Goal: Task Accomplishment & Management: Manage account settings

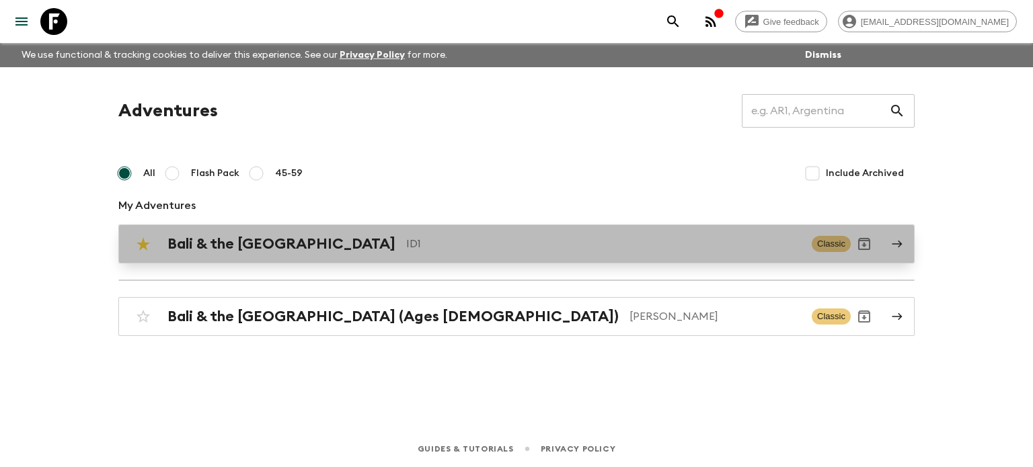
click at [237, 242] on h2 "Bali & the [GEOGRAPHIC_DATA]" at bounding box center [281, 243] width 228 height 17
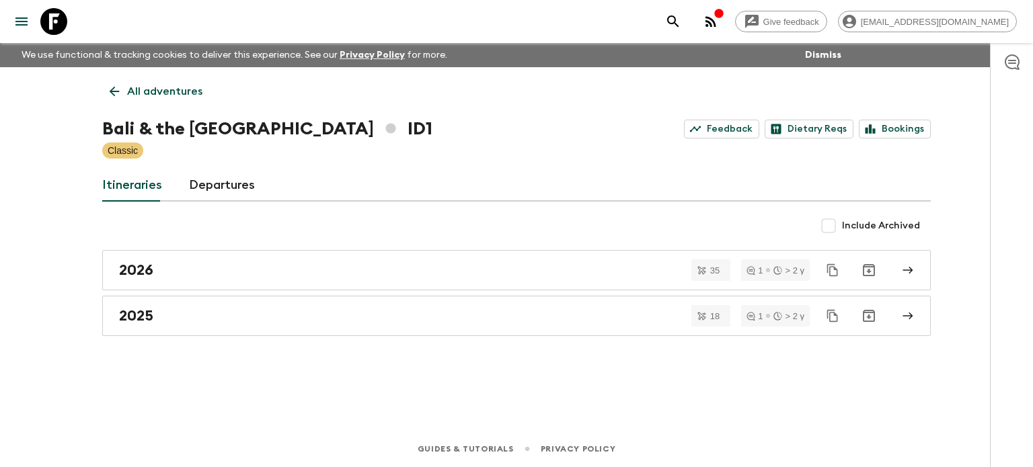
click at [271, 367] on div "All adventures Bali & the [GEOGRAPHIC_DATA] ID1 Feedback Dietary Reqs Bookings …" at bounding box center [516, 230] width 861 height 326
click at [180, 394] on div "Give feedback [EMAIL_ADDRESS][DOMAIN_NAME] We use functional & tracking cookies…" at bounding box center [516, 233] width 1033 height 467
click at [597, 122] on div "Bali & the [GEOGRAPHIC_DATA] ID1 Feedback Dietary Reqs Bookings" at bounding box center [516, 129] width 829 height 27
click at [595, 135] on div "Bali & the [GEOGRAPHIC_DATA] ID1 Feedback Dietary Reqs Bookings" at bounding box center [516, 129] width 829 height 27
click at [581, 169] on div "All adventures Bali & the [GEOGRAPHIC_DATA] ID1 Feedback Dietary Reqs Bookings …" at bounding box center [516, 230] width 861 height 326
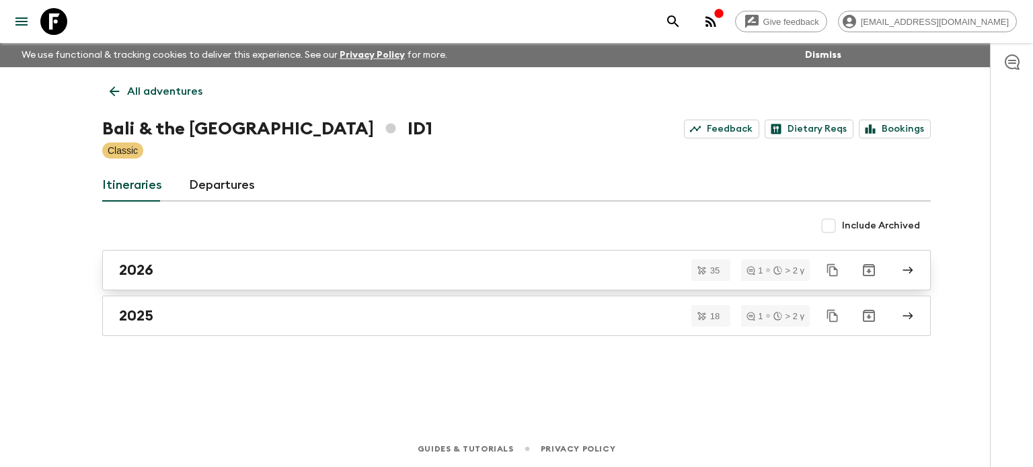
click at [172, 260] on link "2026" at bounding box center [516, 270] width 829 height 40
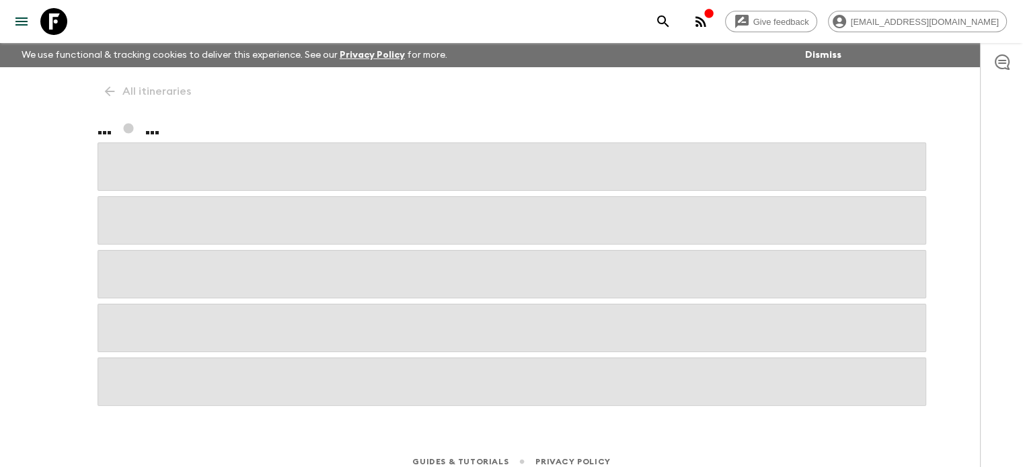
scroll to position [13, 0]
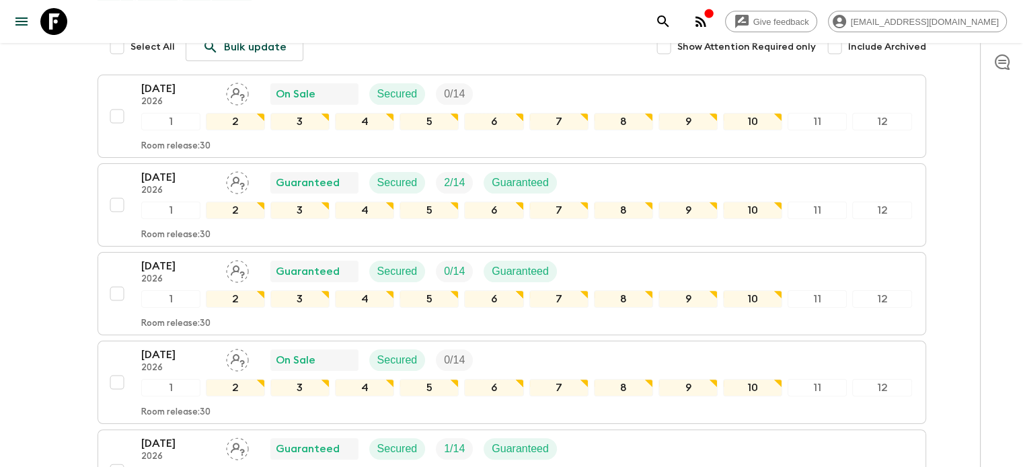
scroll to position [215, 0]
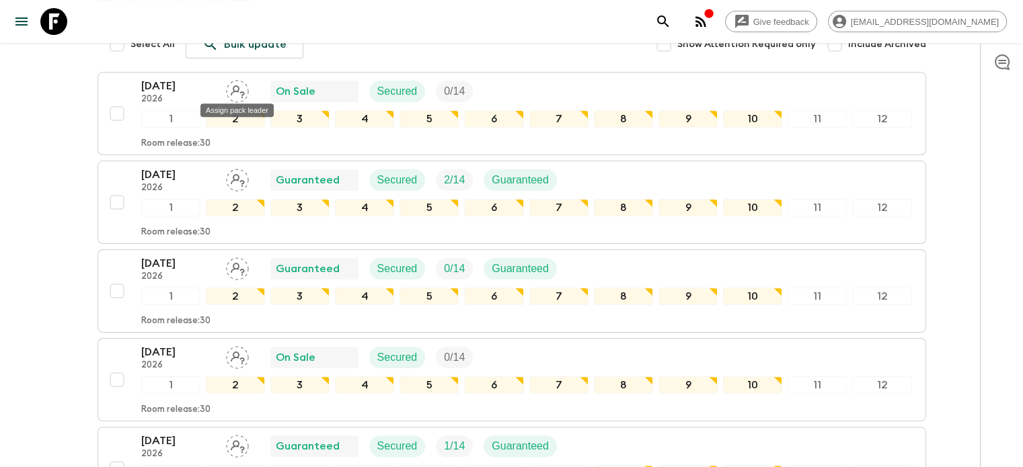
click at [233, 97] on div "Assign pack leader" at bounding box center [237, 106] width 76 height 24
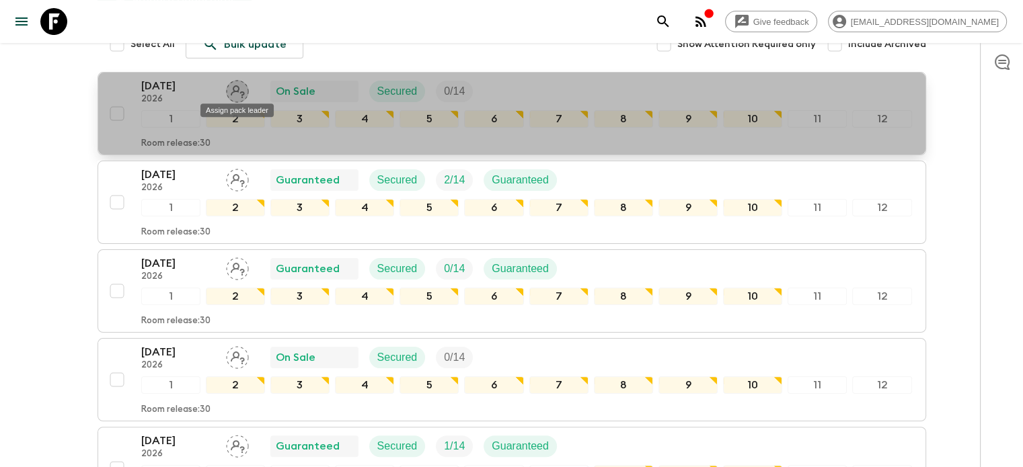
click at [239, 93] on icon "Assign pack leader" at bounding box center [237, 91] width 23 height 23
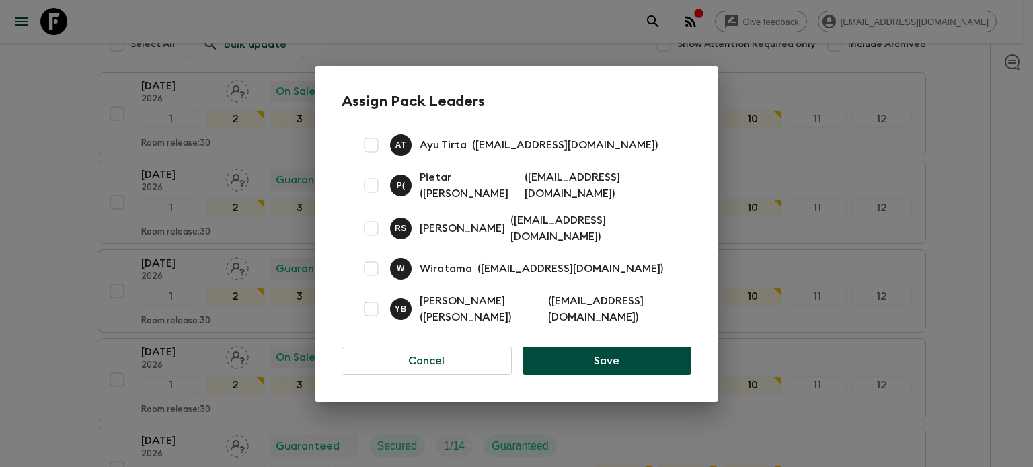
click at [373, 308] on input "checkbox" at bounding box center [371, 309] width 27 height 27
checkbox input "true"
click at [600, 349] on button "Save" at bounding box center [607, 361] width 169 height 28
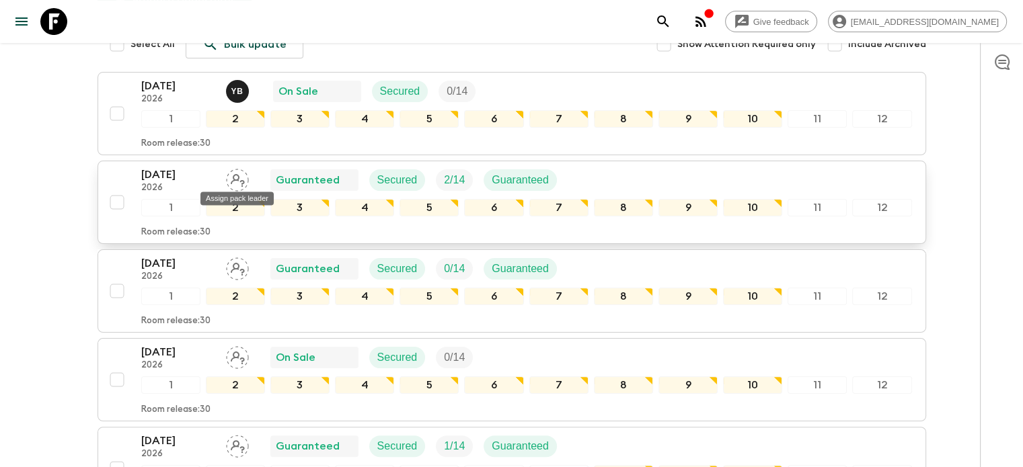
click at [239, 184] on div "Assign pack leader" at bounding box center [237, 194] width 76 height 24
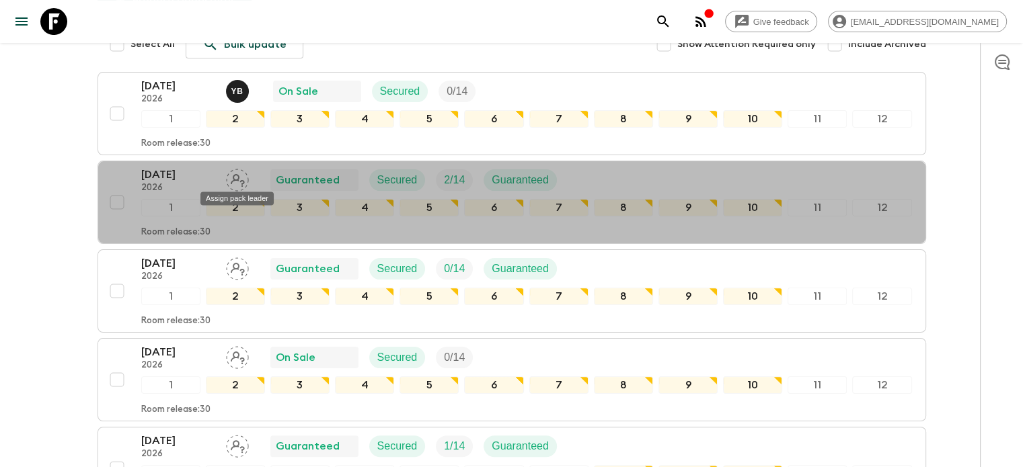
click at [238, 188] on div "Assign pack leader" at bounding box center [237, 194] width 76 height 24
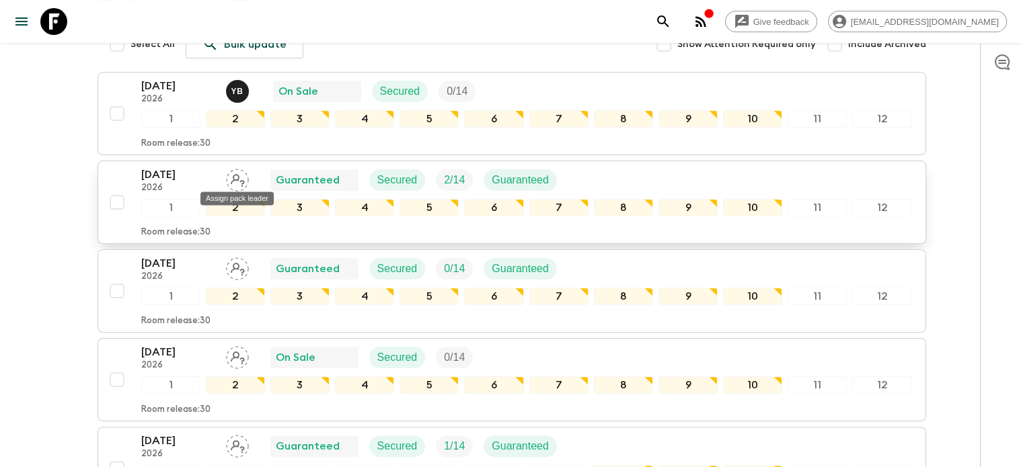
click at [236, 180] on icon "Assign pack leader" at bounding box center [237, 180] width 23 height 23
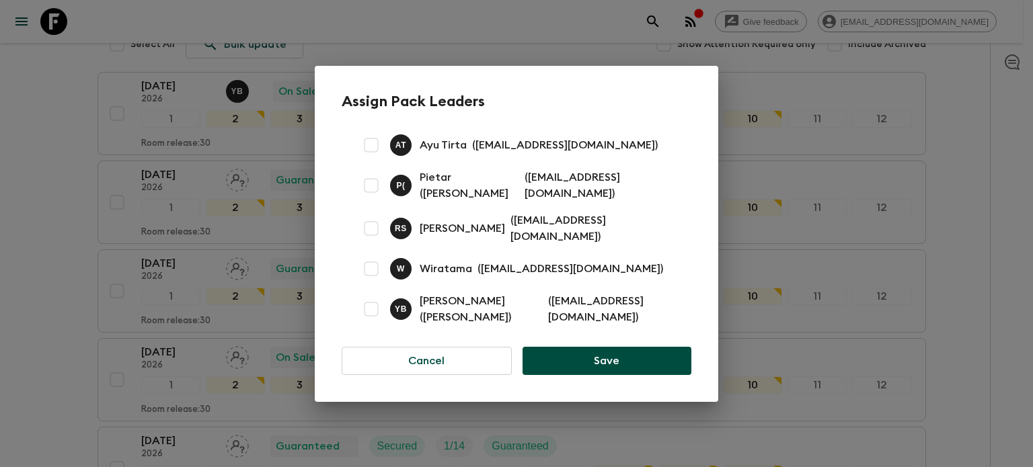
click at [369, 310] on input "checkbox" at bounding box center [371, 309] width 27 height 27
checkbox input "true"
click at [581, 367] on button "Save" at bounding box center [607, 361] width 169 height 28
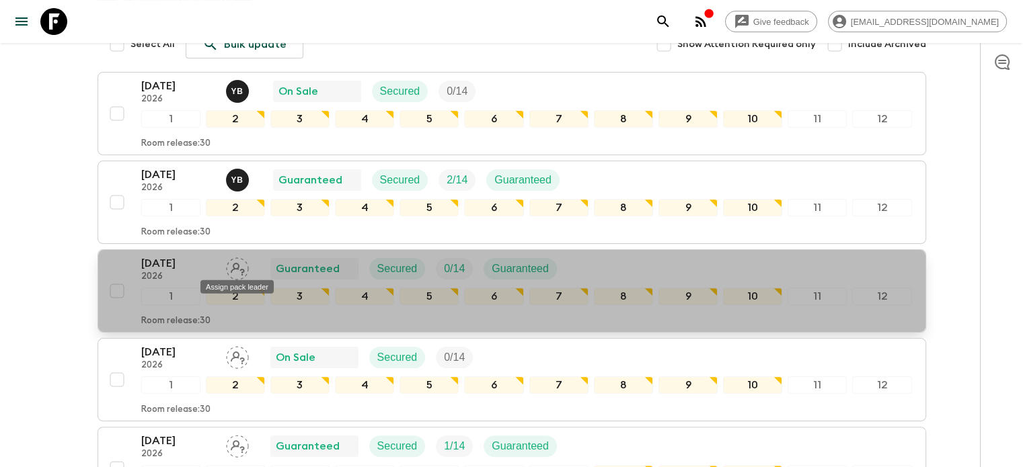
click at [240, 271] on div "Assign pack leader" at bounding box center [237, 283] width 76 height 24
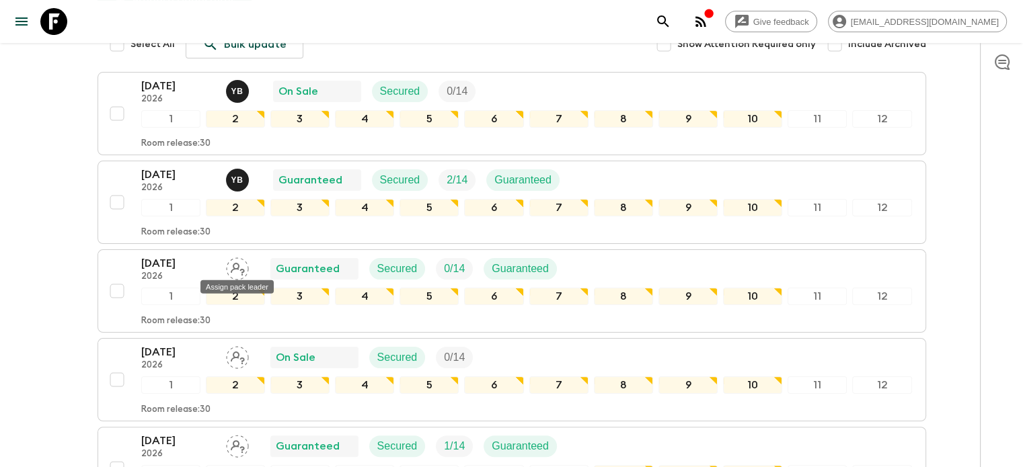
click at [237, 278] on div "Assign pack leader" at bounding box center [237, 283] width 76 height 24
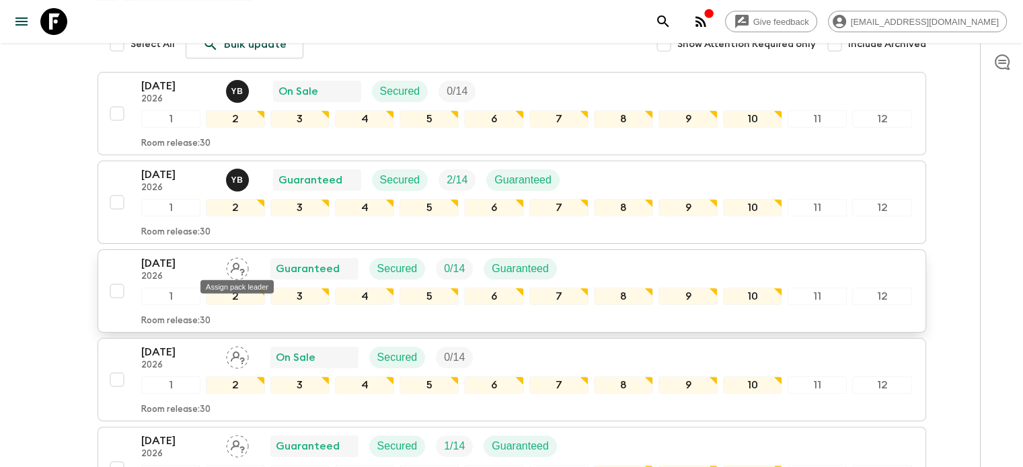
click at [235, 265] on icon "Assign pack leader" at bounding box center [237, 269] width 23 height 23
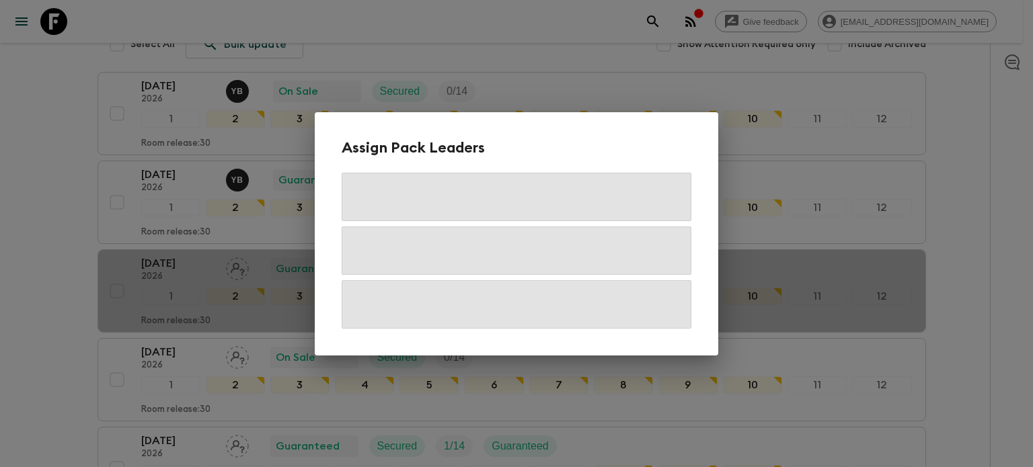
click at [558, 66] on div "Assign Pack Leaders" at bounding box center [516, 233] width 1033 height 467
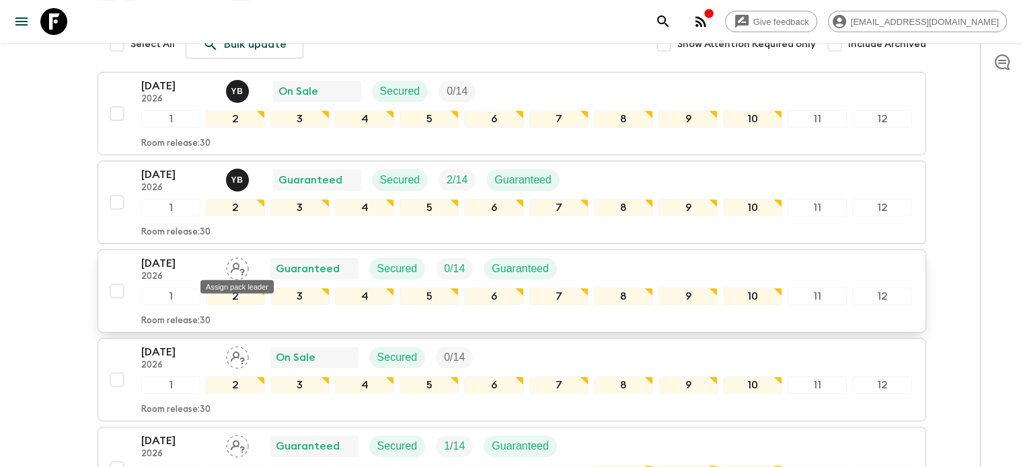
click at [237, 271] on div "Assign pack leader" at bounding box center [237, 283] width 76 height 24
click at [237, 265] on icon "Assign pack leader" at bounding box center [237, 269] width 23 height 23
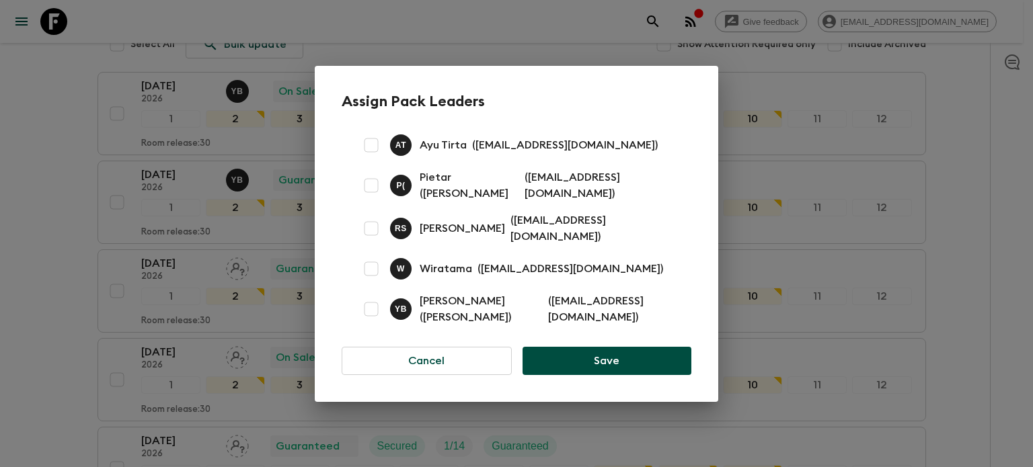
click at [369, 307] on input "checkbox" at bounding box center [371, 309] width 27 height 27
checkbox input "true"
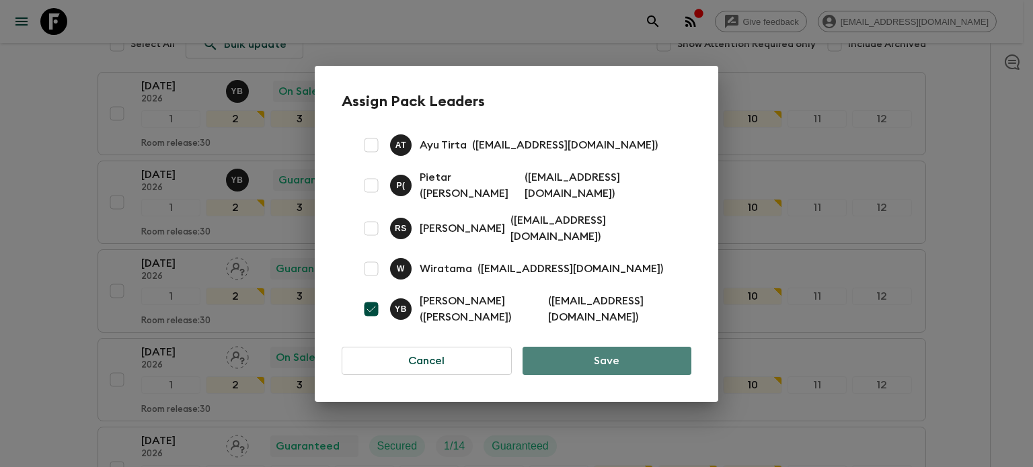
click at [632, 368] on button "Save" at bounding box center [607, 361] width 169 height 28
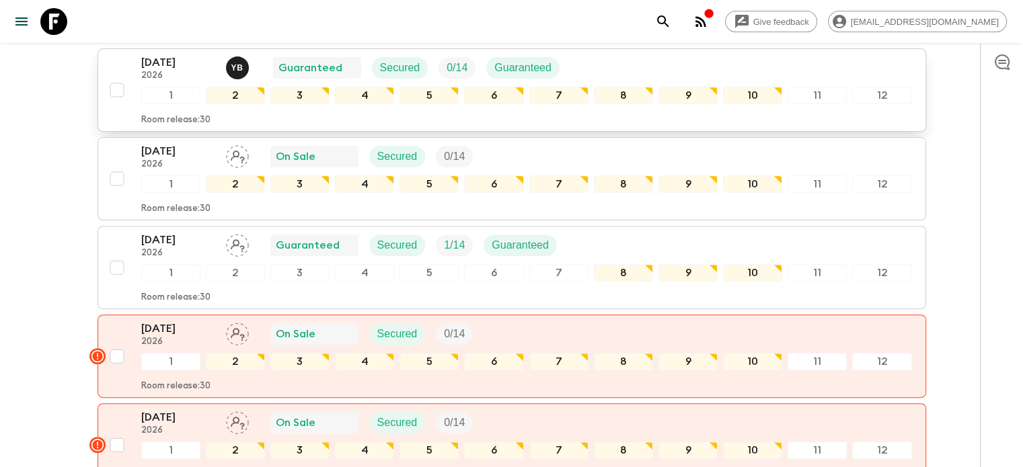
scroll to position [416, 0]
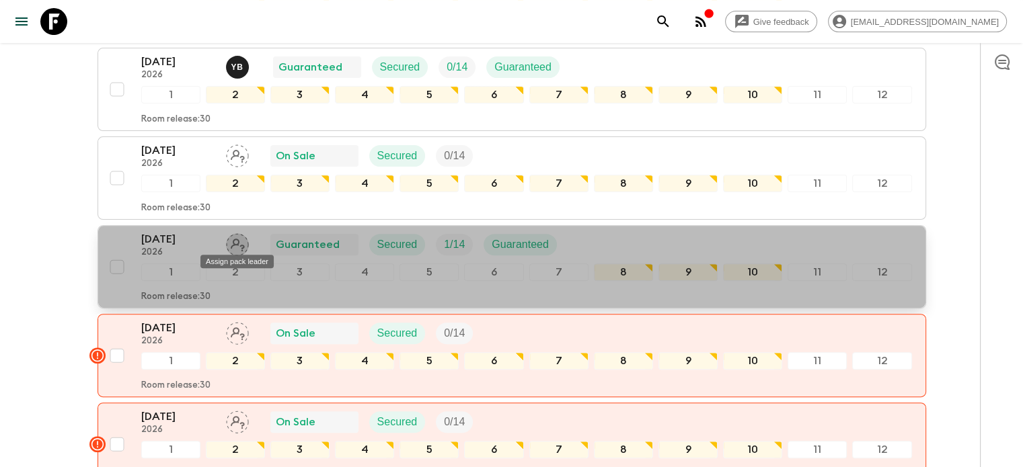
click at [239, 241] on icon "Assign pack leader" at bounding box center [237, 244] width 23 height 23
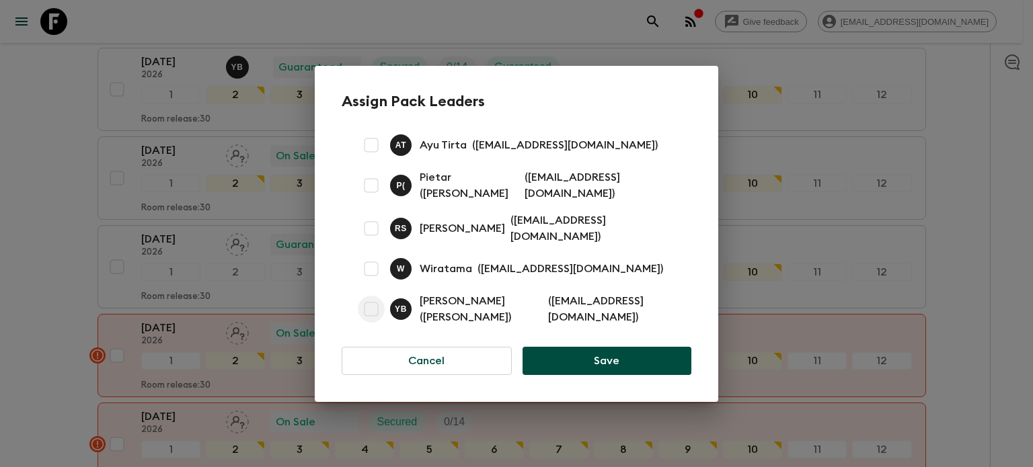
click at [371, 309] on input "checkbox" at bounding box center [371, 309] width 27 height 27
checkbox input "true"
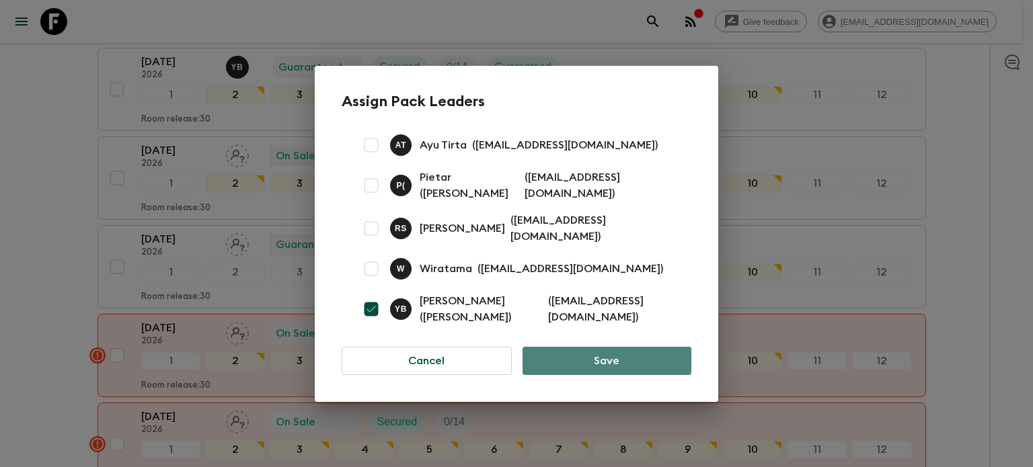
click at [572, 355] on button "Save" at bounding box center [607, 361] width 169 height 28
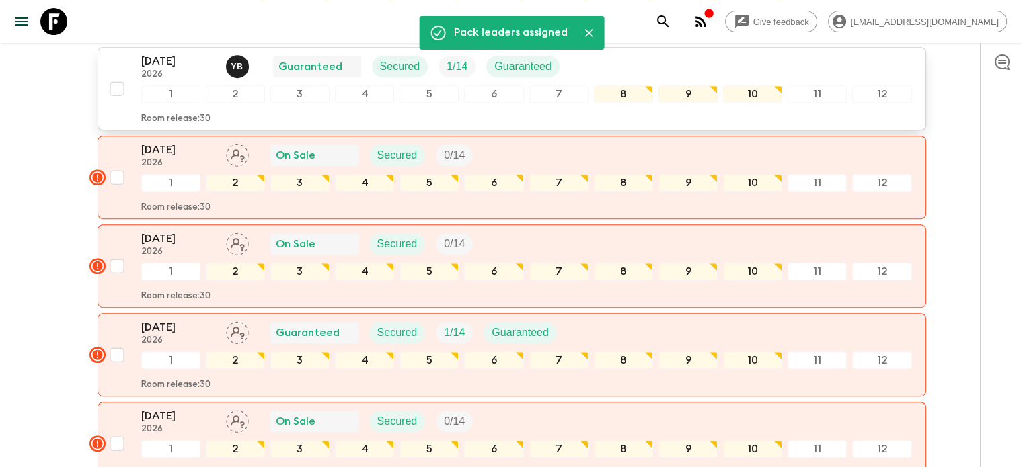
scroll to position [685, 0]
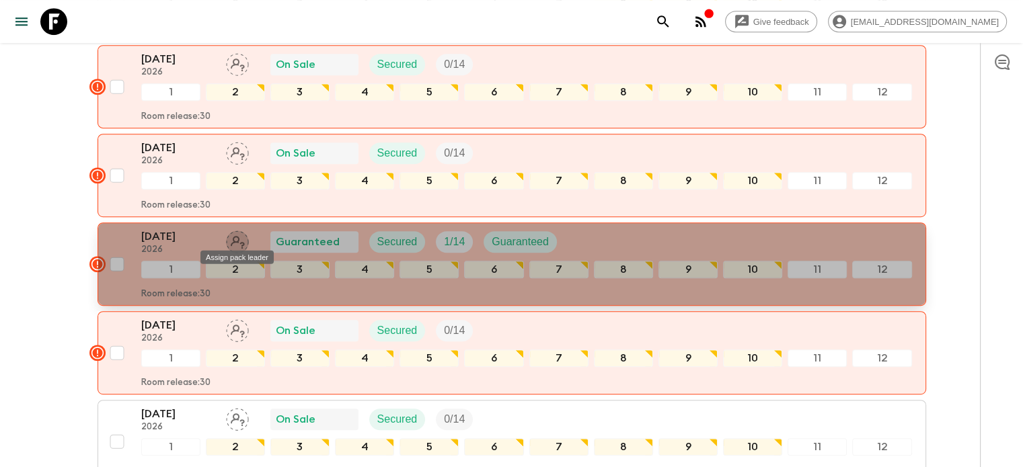
click at [233, 240] on icon "Assign pack leader" at bounding box center [237, 242] width 23 height 23
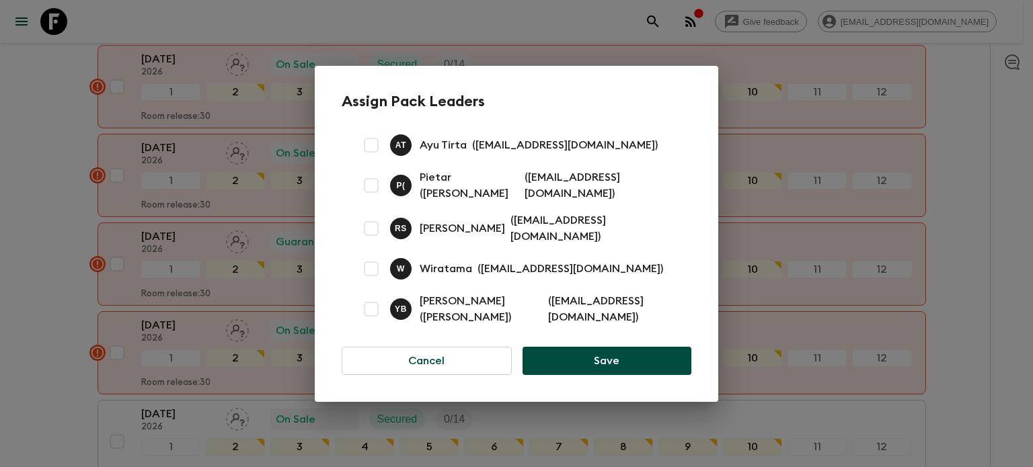
click at [369, 311] on input "checkbox" at bounding box center [371, 309] width 27 height 27
checkbox input "true"
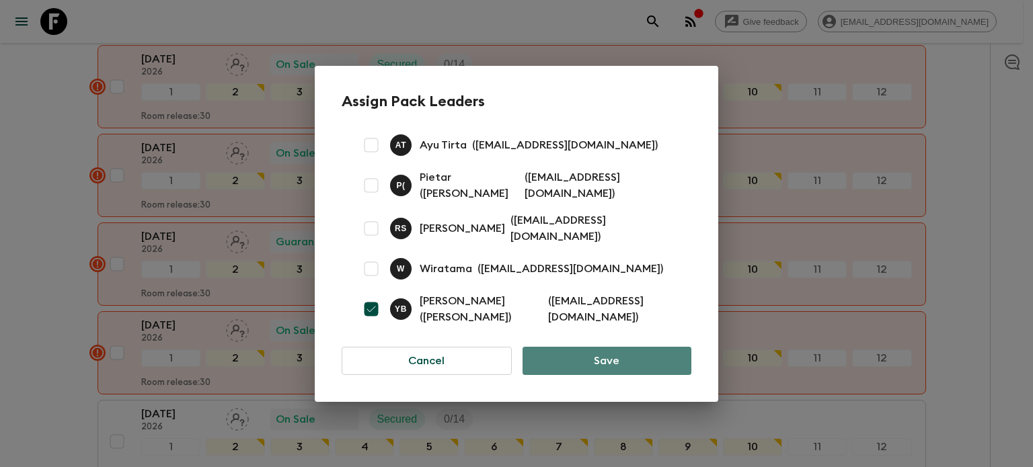
click at [582, 358] on button "Save" at bounding box center [607, 361] width 169 height 28
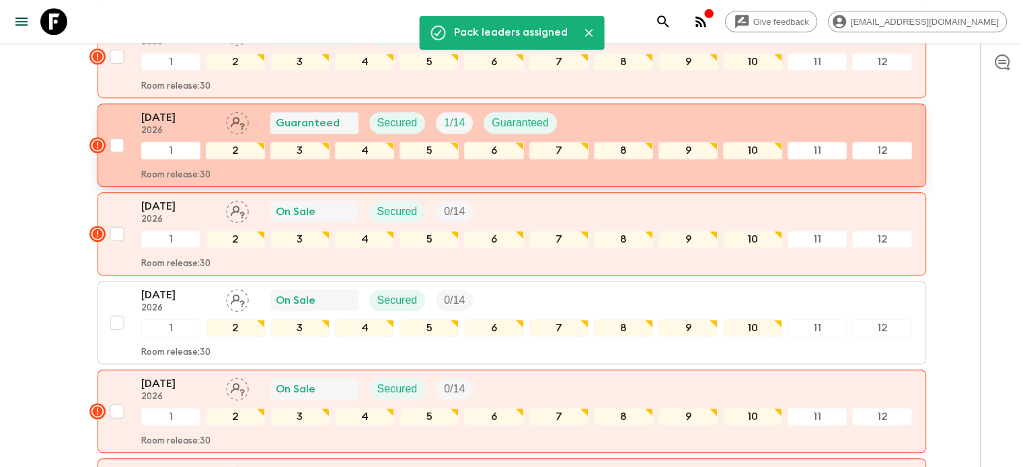
scroll to position [820, 0]
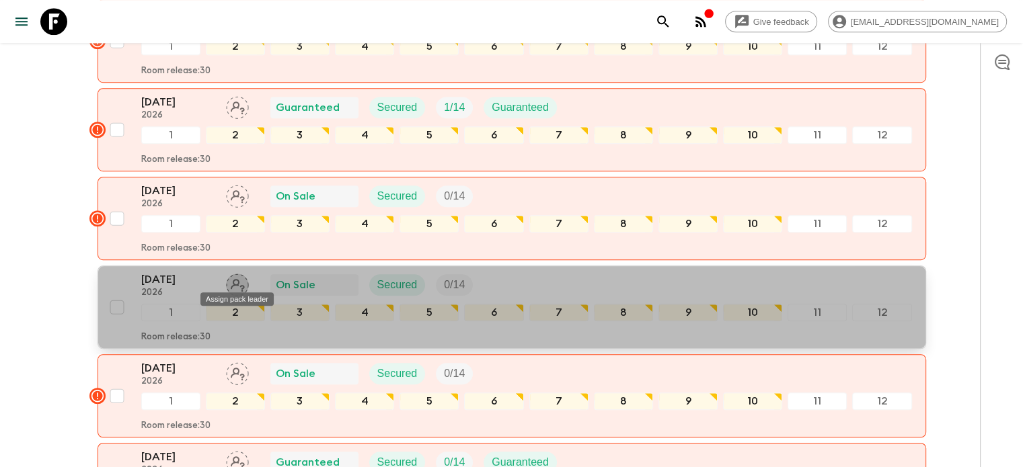
click at [233, 279] on icon "Assign pack leader" at bounding box center [238, 285] width 14 height 13
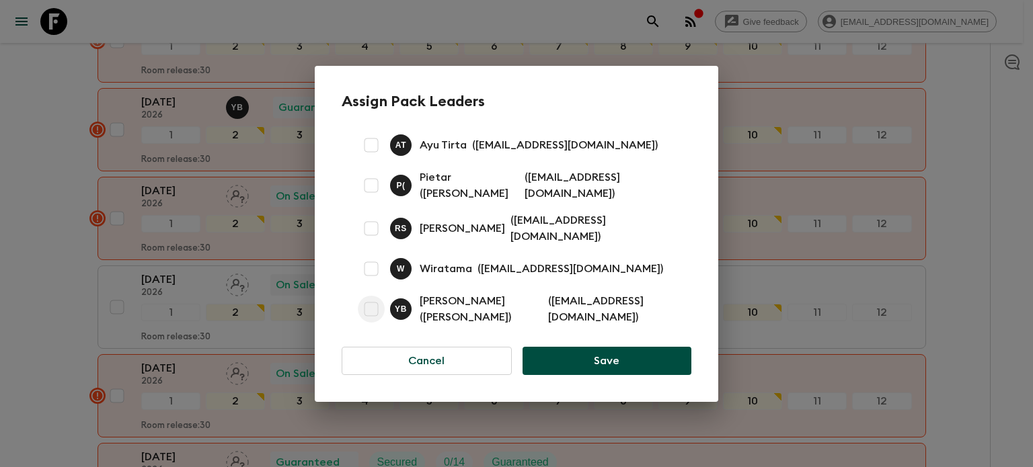
click at [369, 309] on input "checkbox" at bounding box center [371, 309] width 27 height 27
checkbox input "true"
click at [589, 360] on button "Save" at bounding box center [607, 361] width 169 height 28
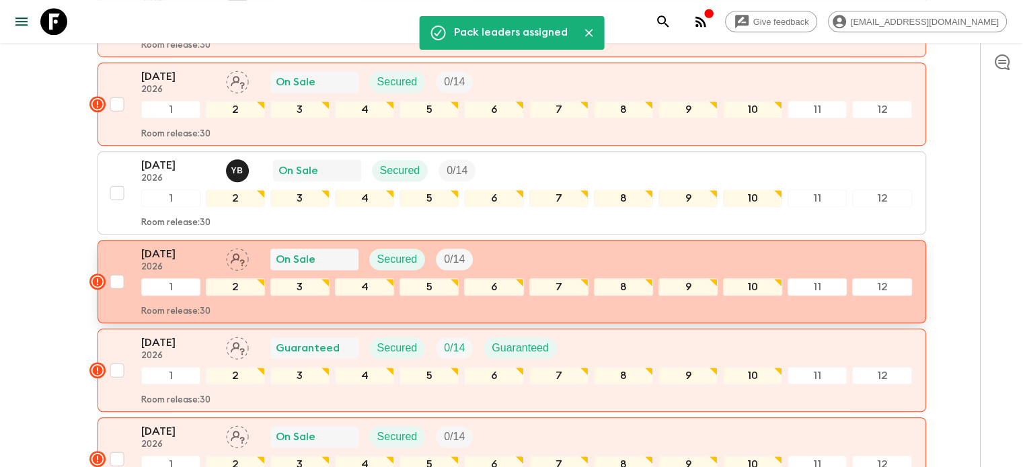
scroll to position [954, 0]
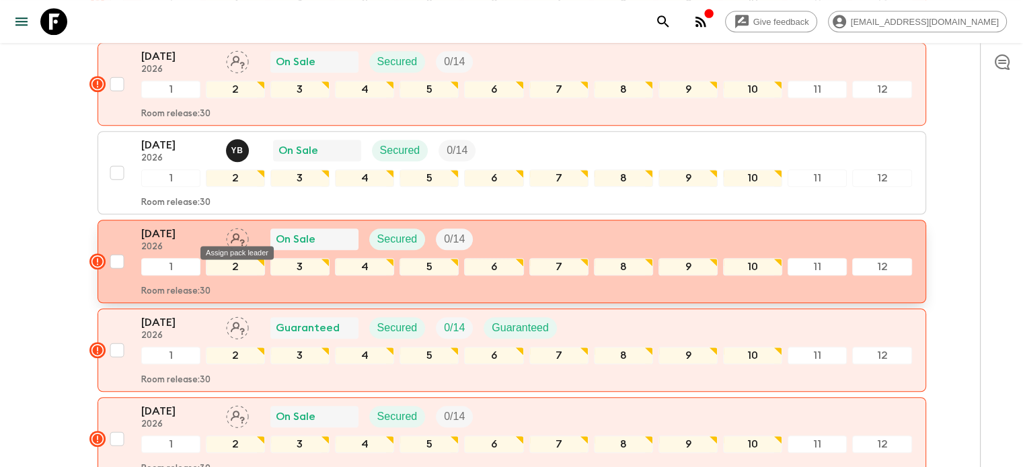
click at [243, 233] on icon "Assign pack leader" at bounding box center [237, 239] width 23 height 23
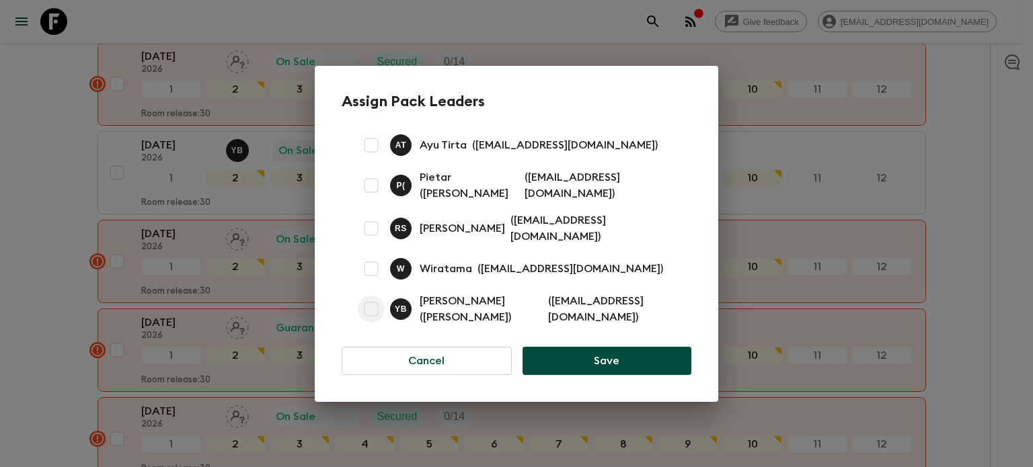
click at [375, 308] on input "checkbox" at bounding box center [371, 309] width 27 height 27
checkbox input "true"
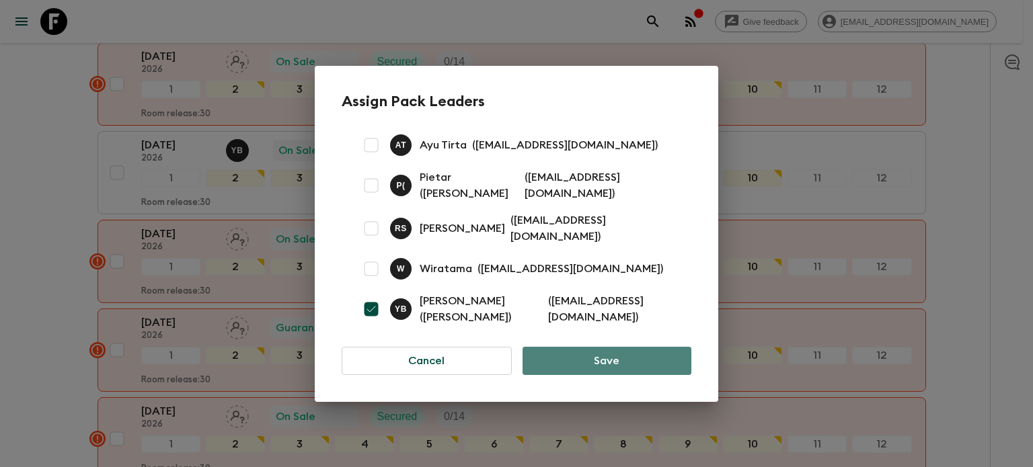
click at [574, 358] on button "Save" at bounding box center [607, 361] width 169 height 28
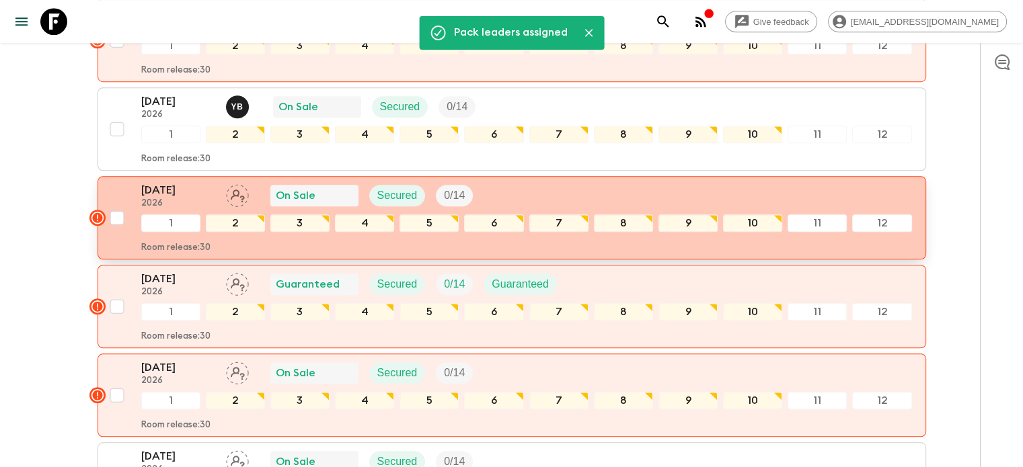
scroll to position [1022, 0]
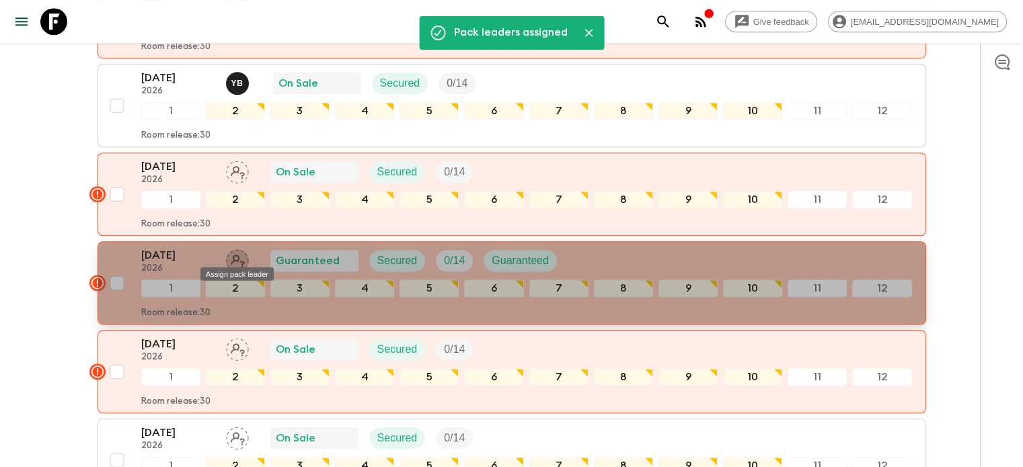
click at [239, 257] on icon "Assign pack leader" at bounding box center [237, 261] width 23 height 23
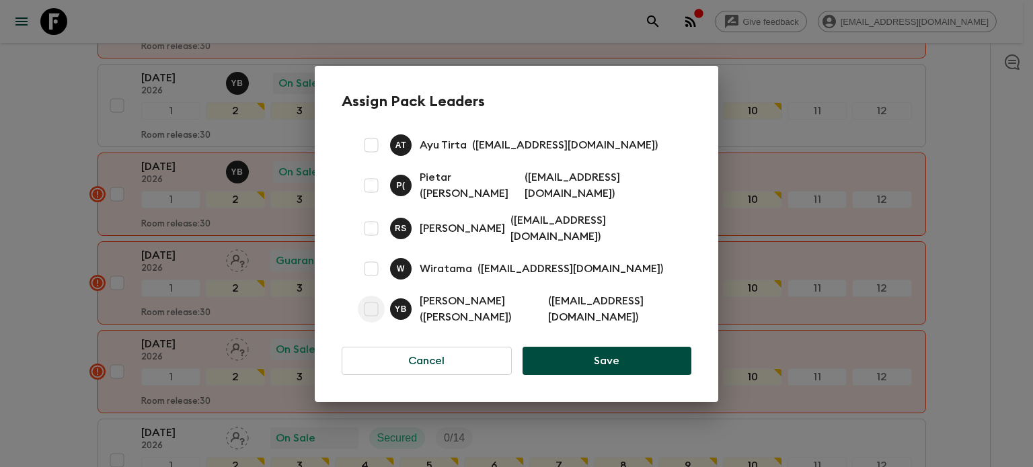
click at [369, 311] on input "checkbox" at bounding box center [371, 309] width 27 height 27
checkbox input "true"
click at [604, 361] on button "Save" at bounding box center [607, 361] width 169 height 28
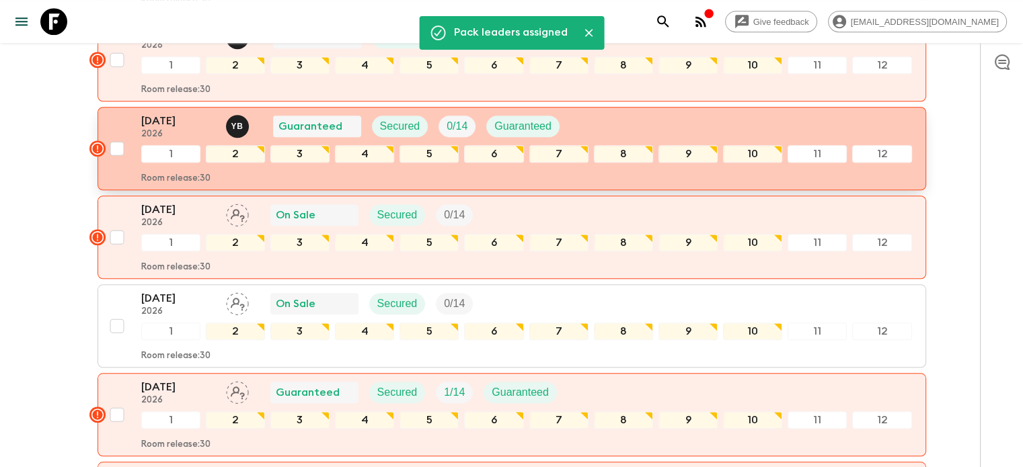
scroll to position [1223, 0]
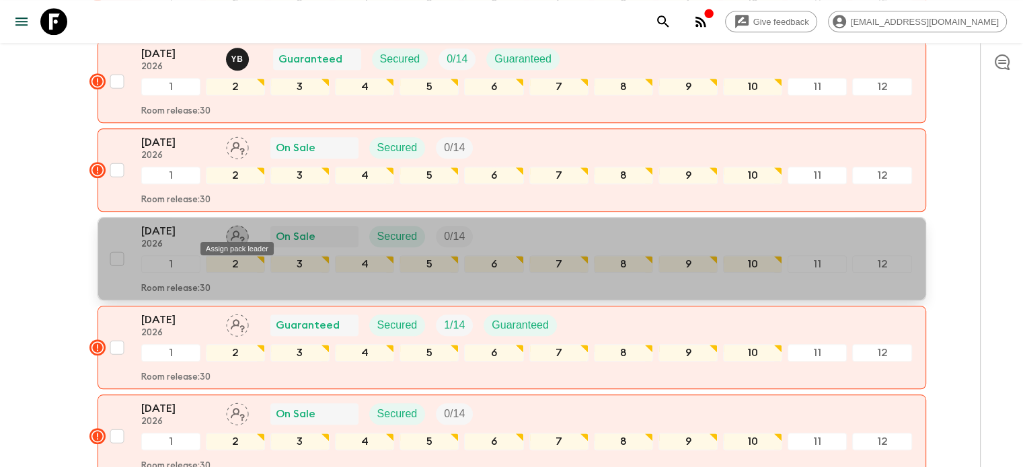
click at [239, 227] on icon "Assign pack leader" at bounding box center [237, 236] width 23 height 23
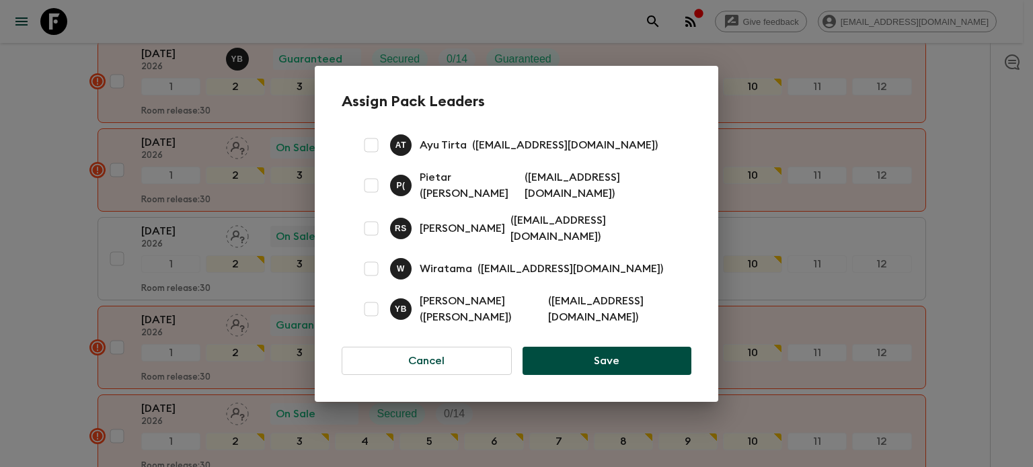
click at [374, 307] on input "checkbox" at bounding box center [371, 309] width 27 height 27
checkbox input "true"
click at [605, 365] on button "Save" at bounding box center [607, 361] width 169 height 28
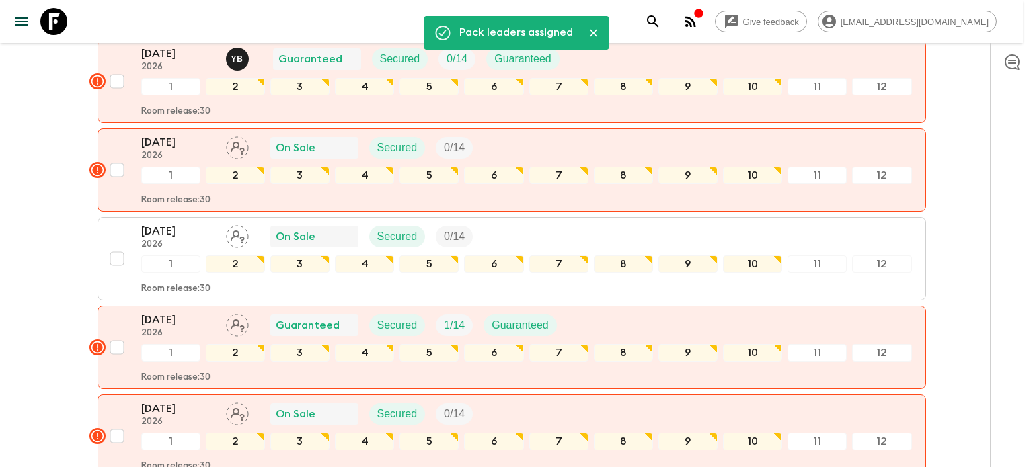
click at [605, 365] on button "Save" at bounding box center [607, 361] width 169 height 28
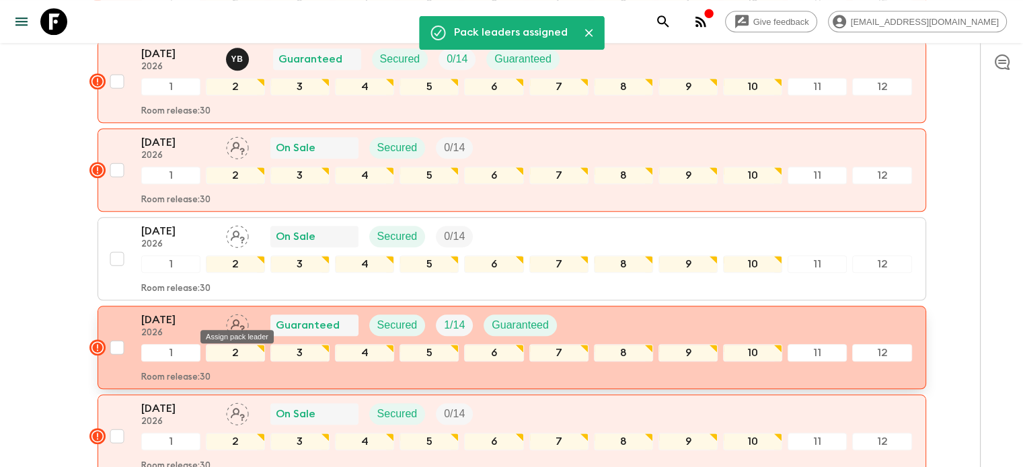
click at [237, 319] on icon "Assign pack leader" at bounding box center [238, 325] width 14 height 13
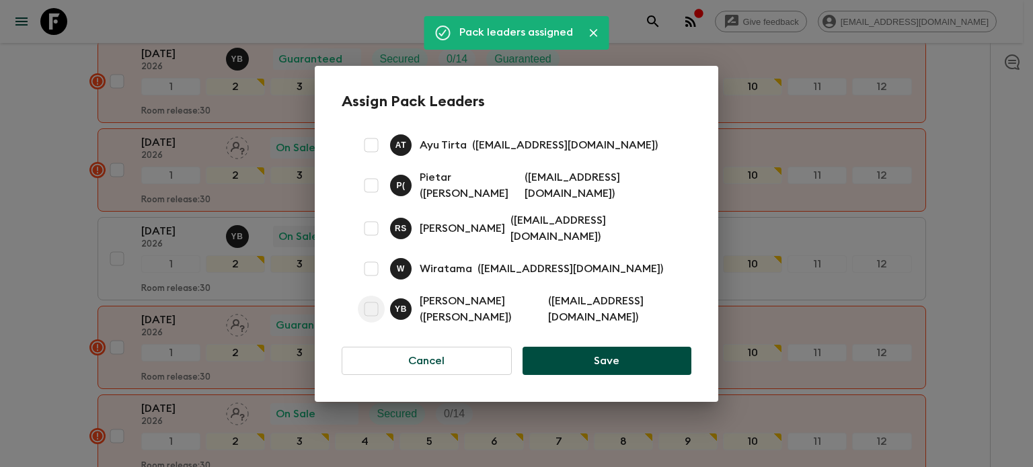
click at [369, 303] on input "checkbox" at bounding box center [371, 309] width 27 height 27
checkbox input "true"
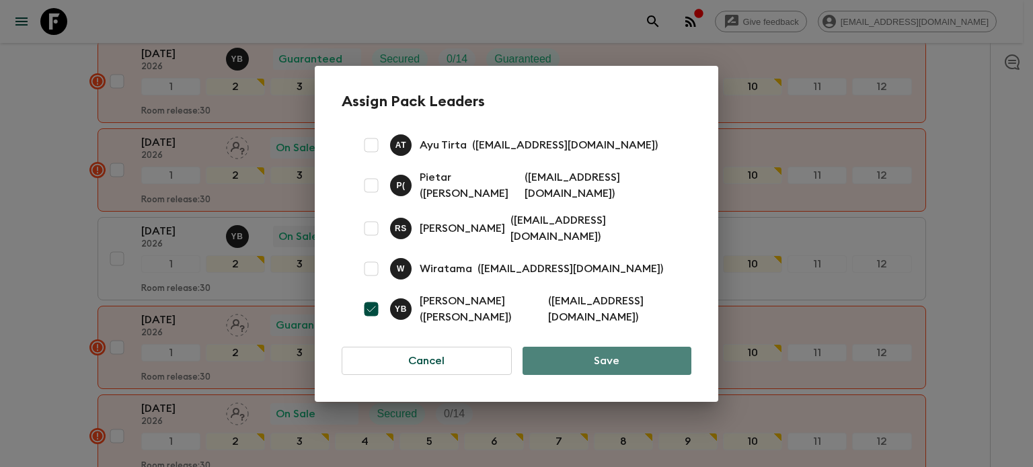
click at [578, 354] on button "Save" at bounding box center [607, 361] width 169 height 28
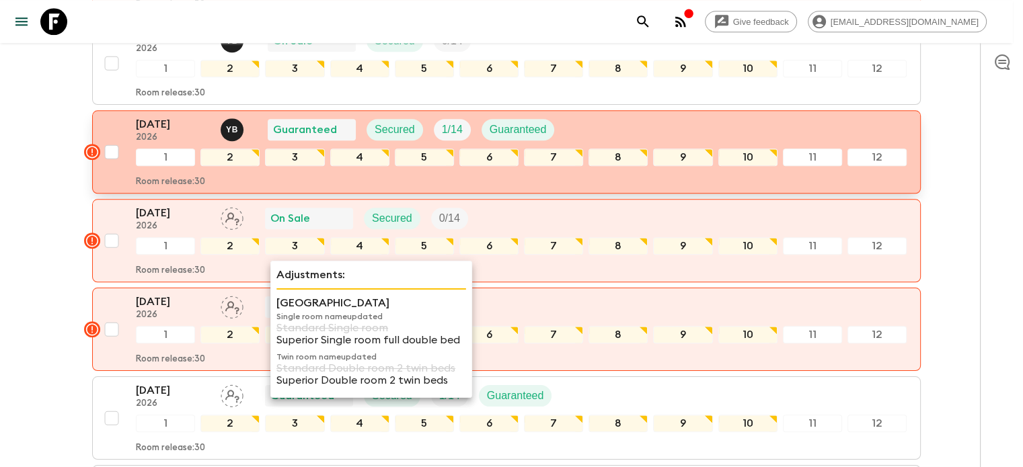
scroll to position [1492, 0]
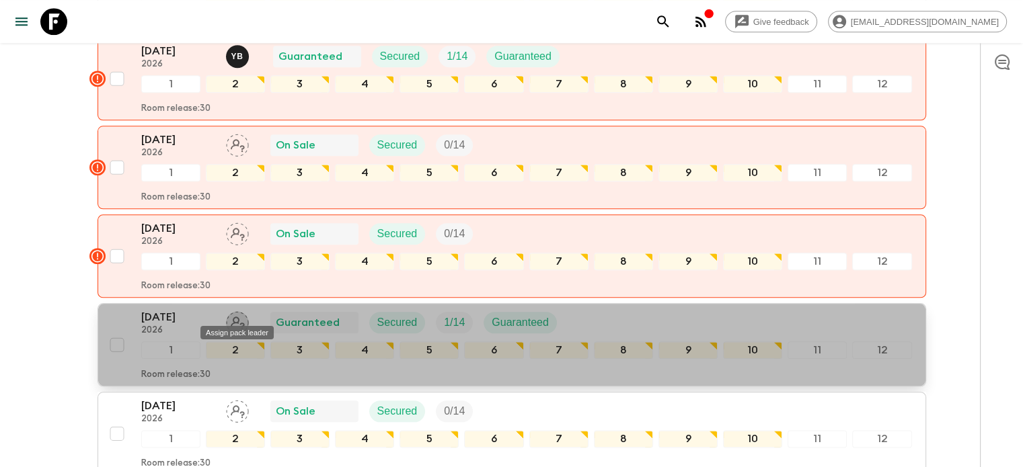
click at [232, 315] on icon "Assign pack leader" at bounding box center [237, 322] width 23 height 23
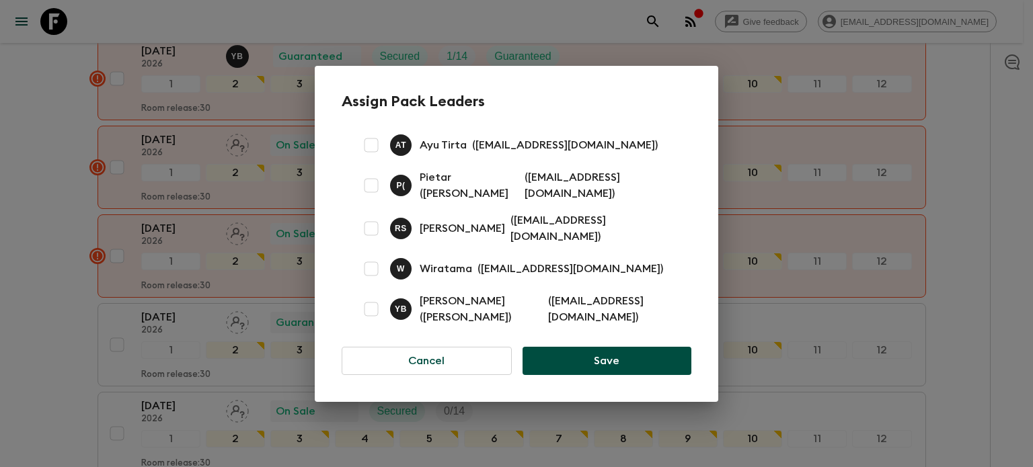
click at [371, 309] on input "checkbox" at bounding box center [371, 309] width 27 height 27
checkbox input "true"
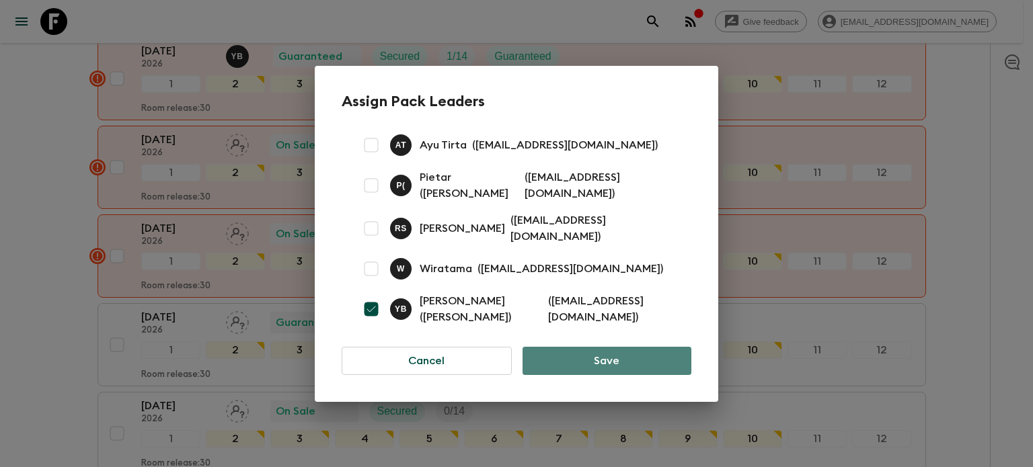
click at [579, 363] on button "Save" at bounding box center [607, 361] width 169 height 28
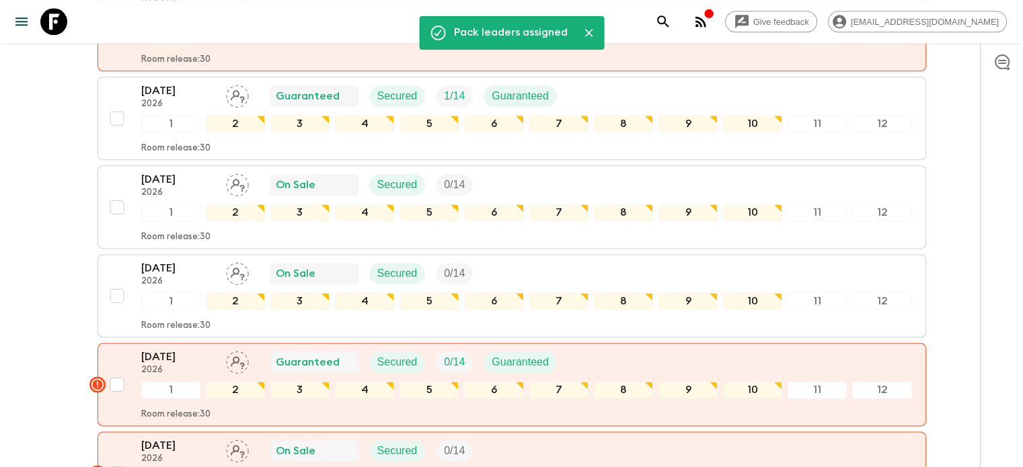
scroll to position [1761, 0]
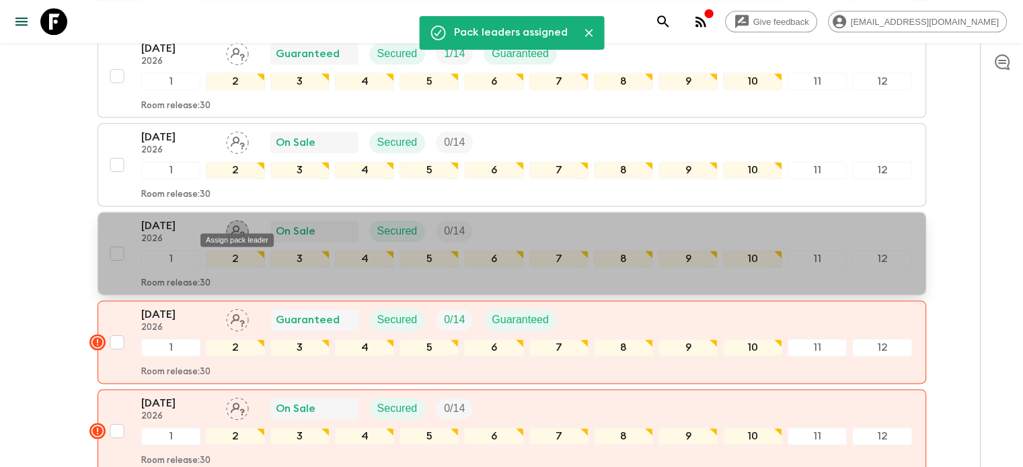
click at [234, 221] on icon "Assign pack leader" at bounding box center [237, 231] width 23 height 23
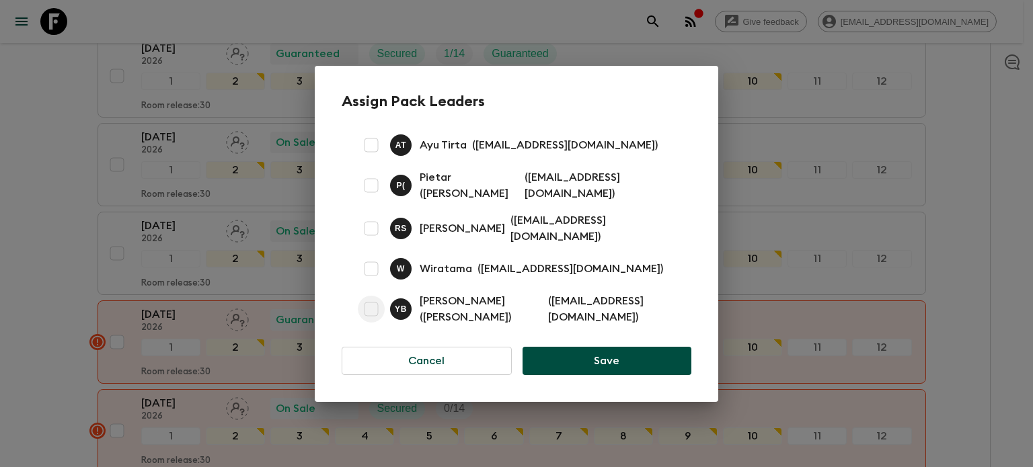
click at [369, 307] on input "checkbox" at bounding box center [371, 309] width 27 height 27
checkbox input "true"
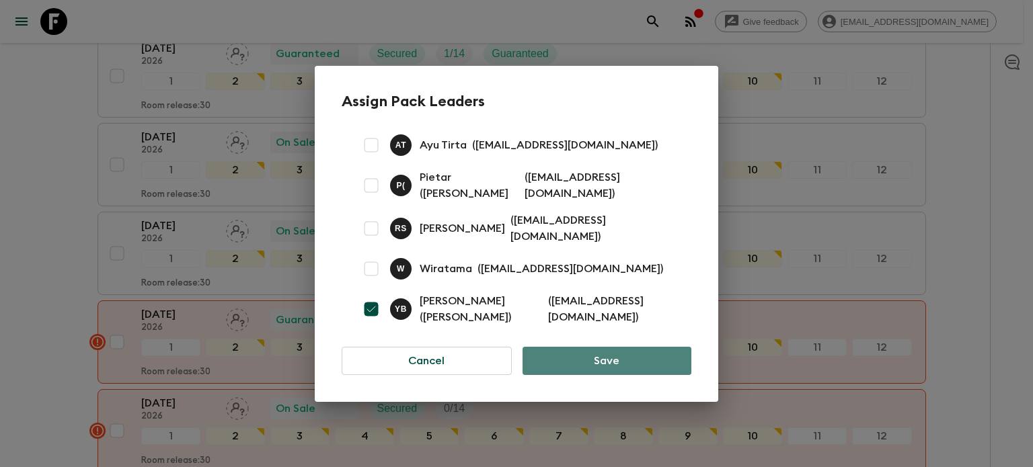
click at [565, 363] on button "Save" at bounding box center [607, 361] width 169 height 28
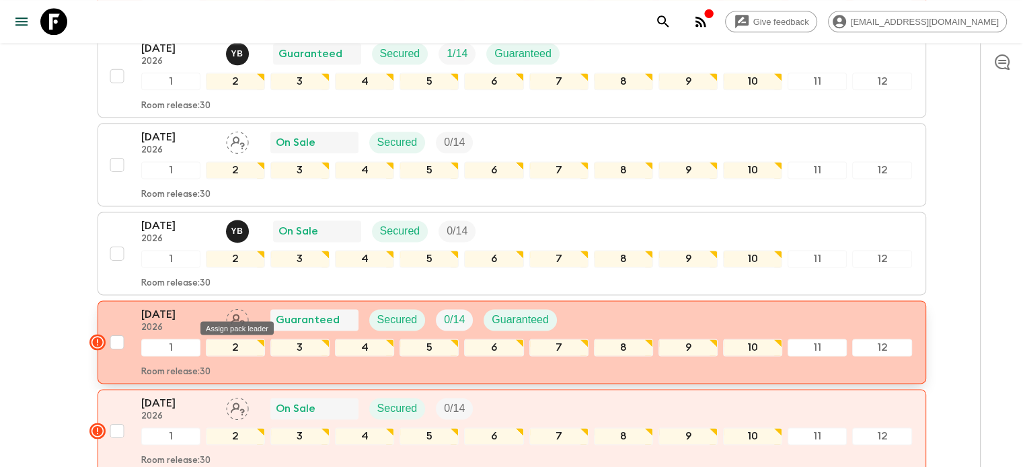
click at [235, 314] on icon "Assign pack leader" at bounding box center [238, 320] width 14 height 13
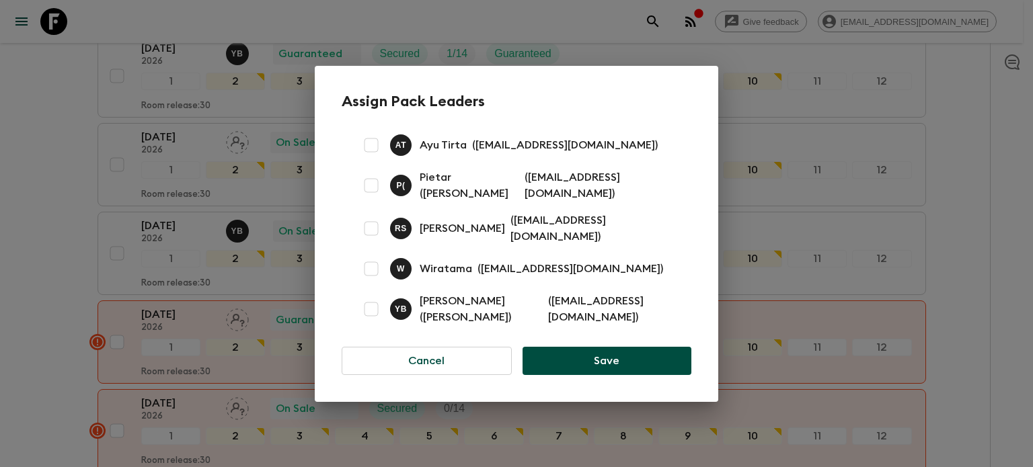
click at [363, 310] on input "checkbox" at bounding box center [371, 309] width 27 height 27
checkbox input "true"
click at [580, 360] on button "Save" at bounding box center [607, 361] width 169 height 28
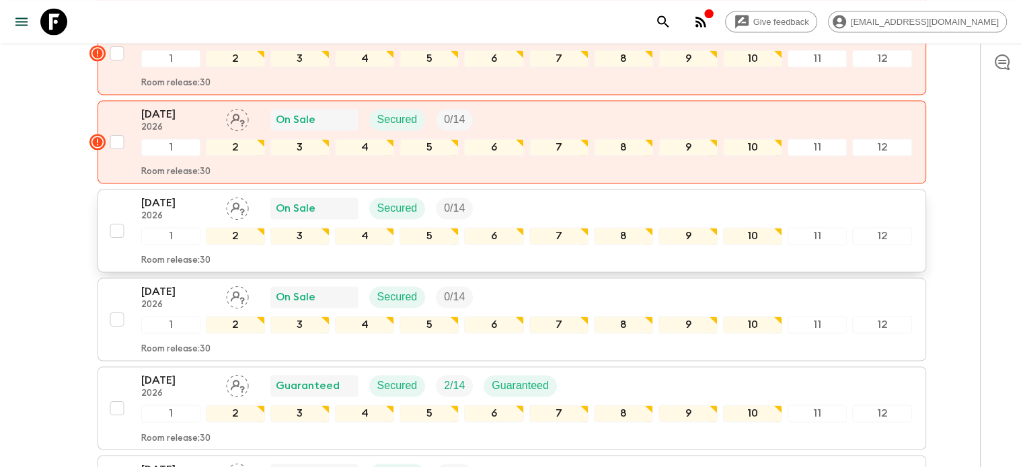
scroll to position [2165, 0]
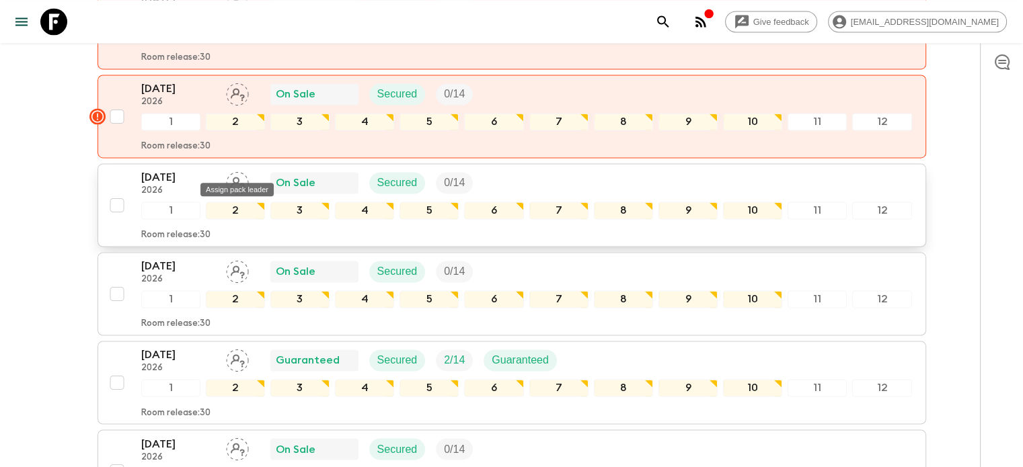
click at [238, 172] on icon "Assign pack leader" at bounding box center [237, 183] width 23 height 23
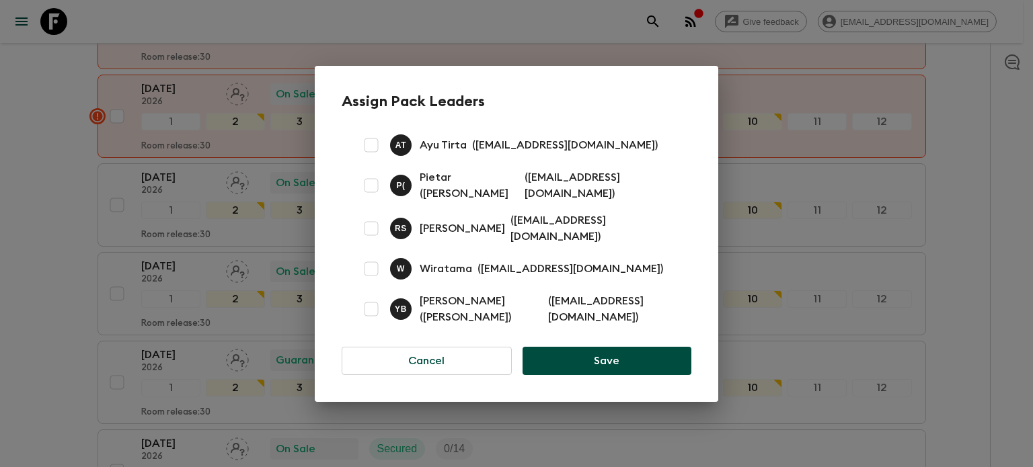
click at [369, 305] on input "checkbox" at bounding box center [371, 309] width 27 height 27
checkbox input "true"
click at [593, 363] on button "Save" at bounding box center [607, 361] width 169 height 28
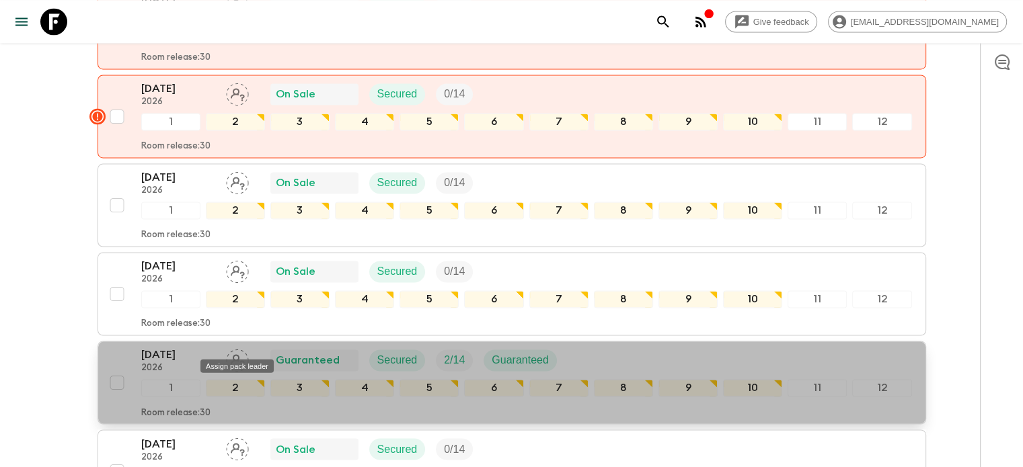
click at [231, 350] on div "Assign pack leader" at bounding box center [237, 362] width 76 height 24
click at [239, 349] on icon "Assign pack leader" at bounding box center [237, 360] width 23 height 23
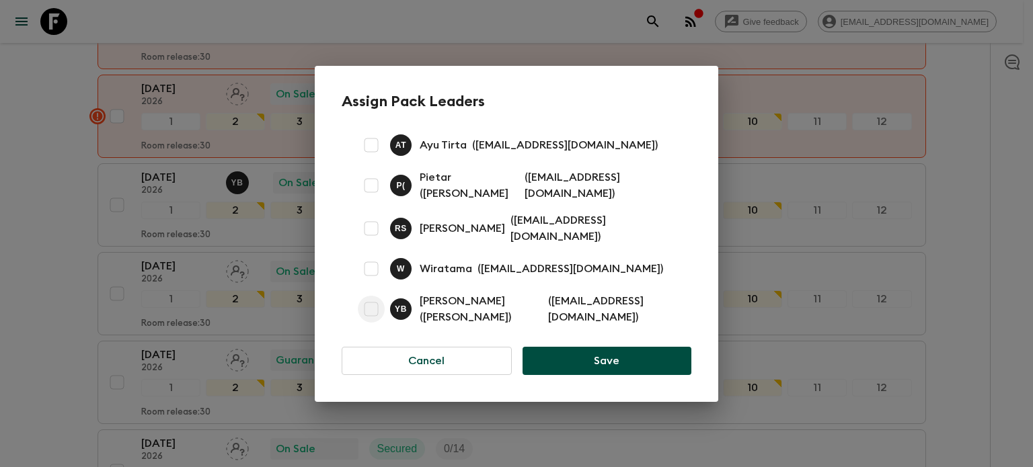
drag, startPoint x: 371, startPoint y: 306, endPoint x: 409, endPoint y: 328, distance: 44.0
click at [371, 305] on input "checkbox" at bounding box center [371, 309] width 27 height 27
checkbox input "true"
click at [589, 357] on button "Save" at bounding box center [607, 361] width 169 height 28
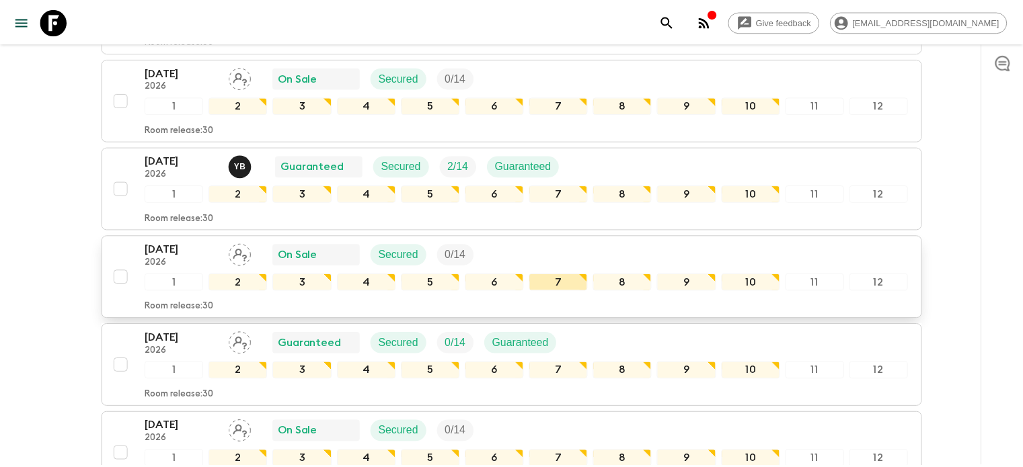
scroll to position [2367, 0]
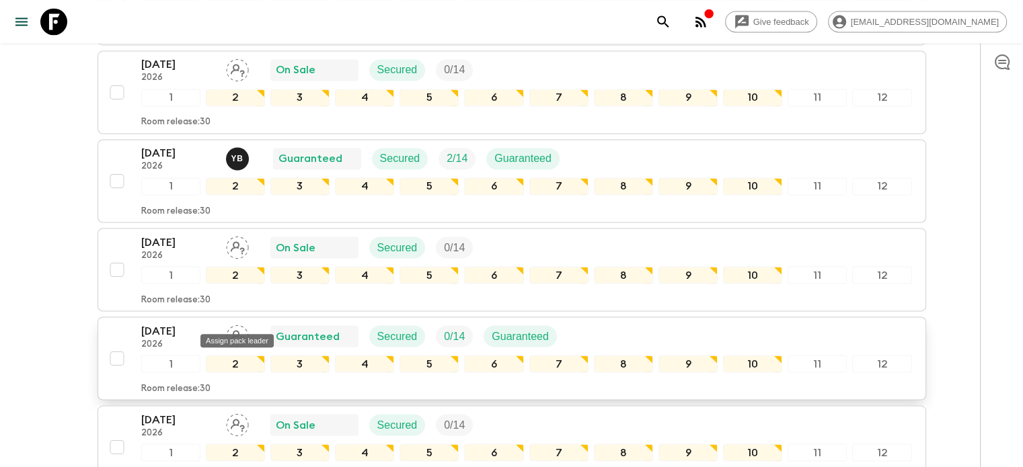
click at [242, 325] on icon "Assign pack leader" at bounding box center [237, 336] width 23 height 23
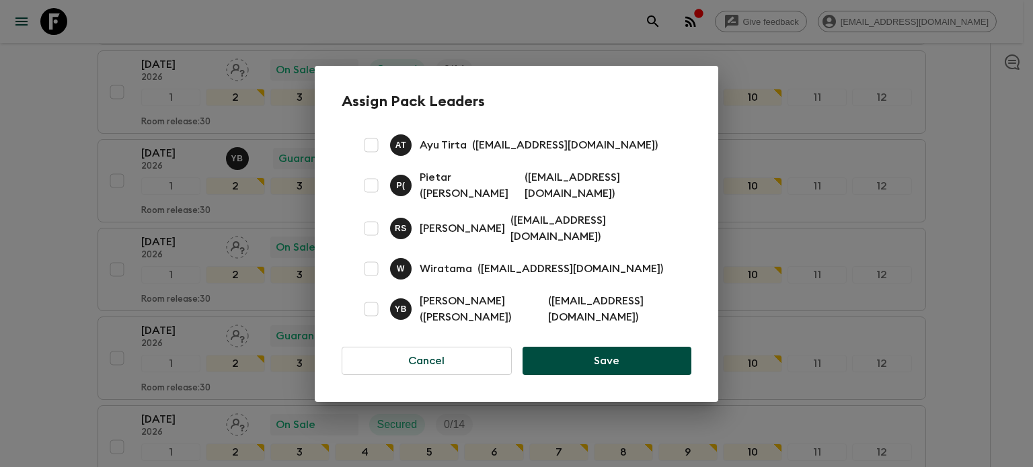
drag, startPoint x: 371, startPoint y: 309, endPoint x: 387, endPoint y: 317, distance: 18.0
click at [370, 309] on input "checkbox" at bounding box center [371, 309] width 27 height 27
checkbox input "true"
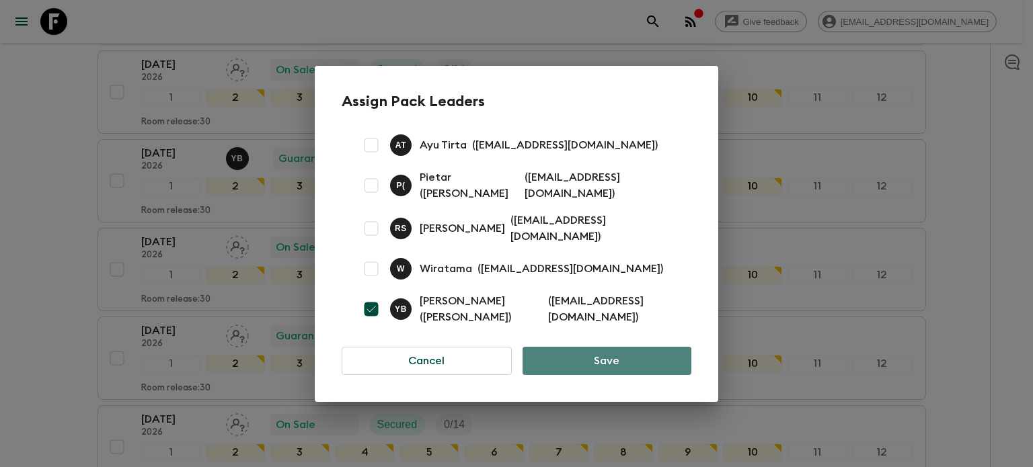
click at [597, 364] on button "Save" at bounding box center [607, 361] width 169 height 28
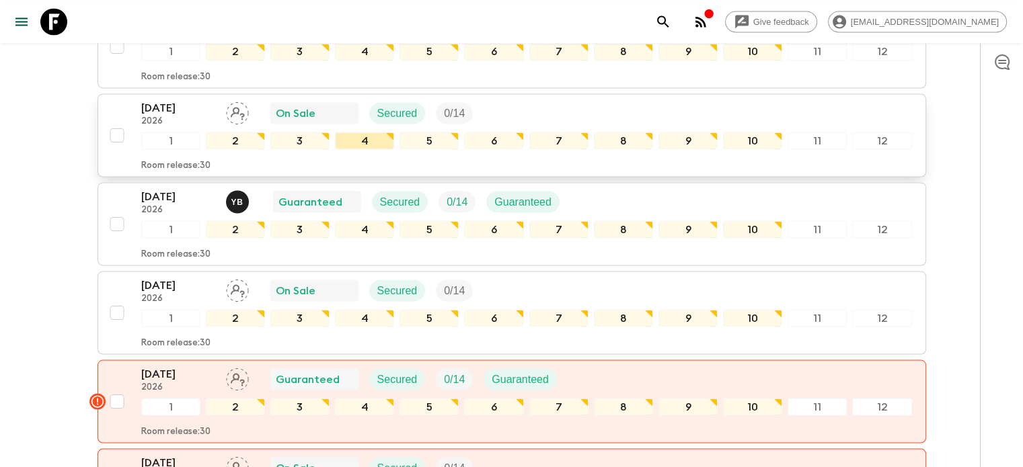
scroll to position [2636, 0]
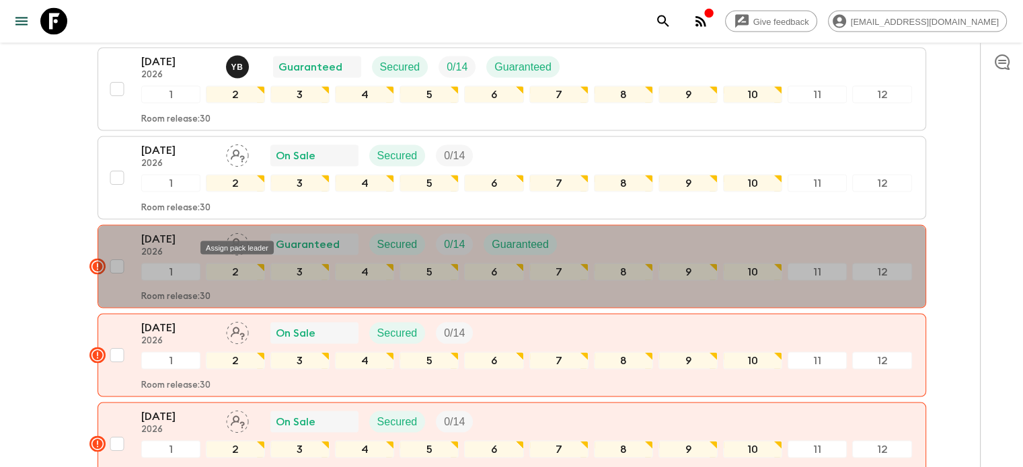
click at [238, 233] on div "Assign pack leader" at bounding box center [237, 244] width 76 height 24
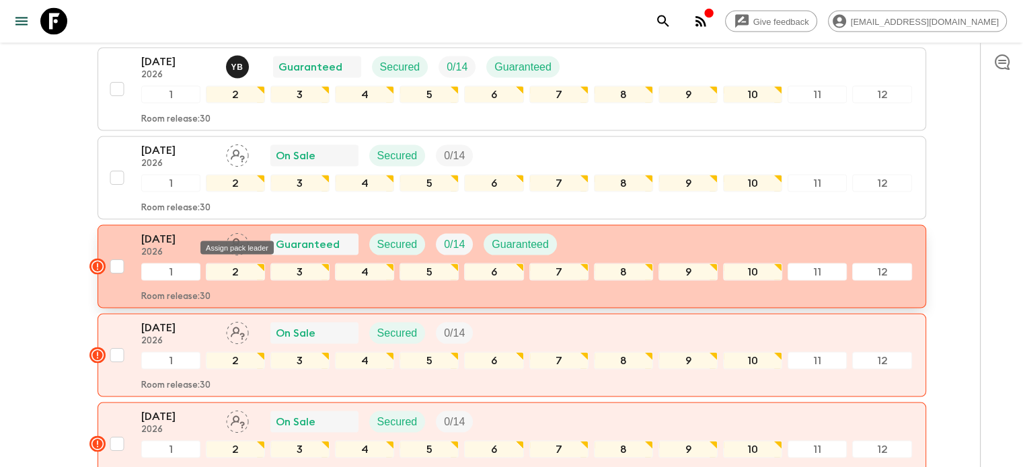
click at [240, 233] on icon "Assign pack leader" at bounding box center [237, 244] width 23 height 23
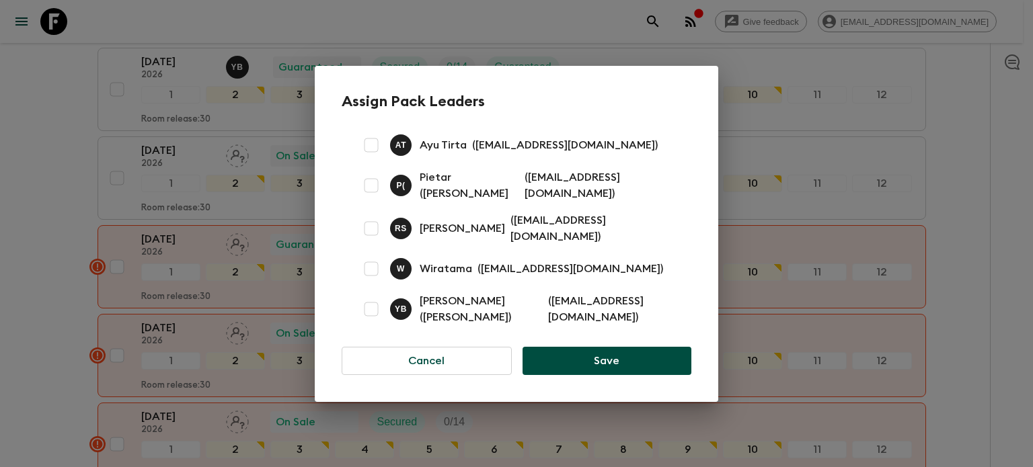
drag, startPoint x: 373, startPoint y: 309, endPoint x: 417, endPoint y: 313, distance: 44.6
click at [373, 308] on input "checkbox" at bounding box center [371, 309] width 27 height 27
checkbox input "true"
click at [560, 365] on button "Save" at bounding box center [607, 361] width 169 height 28
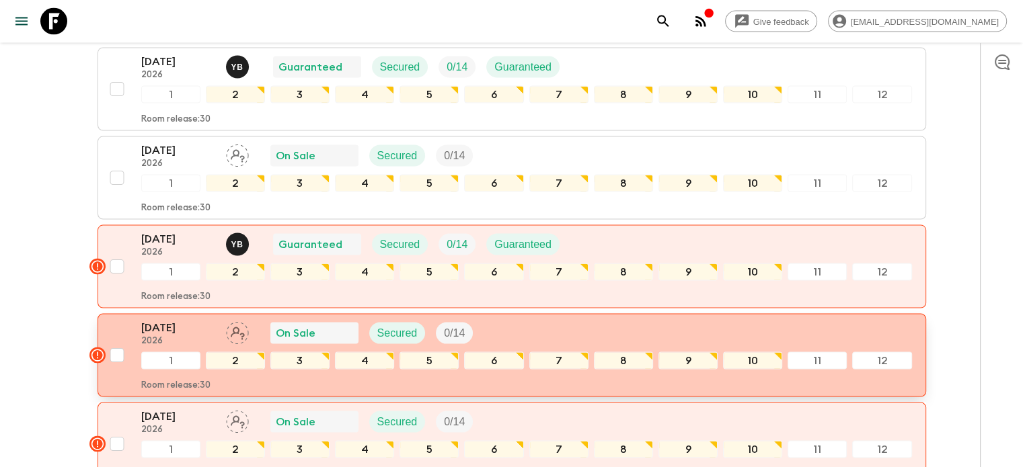
scroll to position [2838, 0]
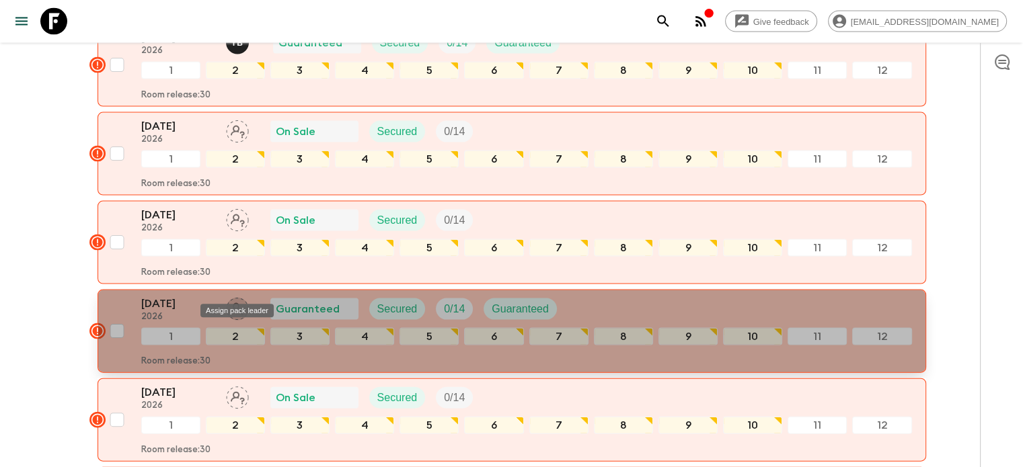
click at [236, 298] on icon "Assign pack leader" at bounding box center [237, 309] width 23 height 23
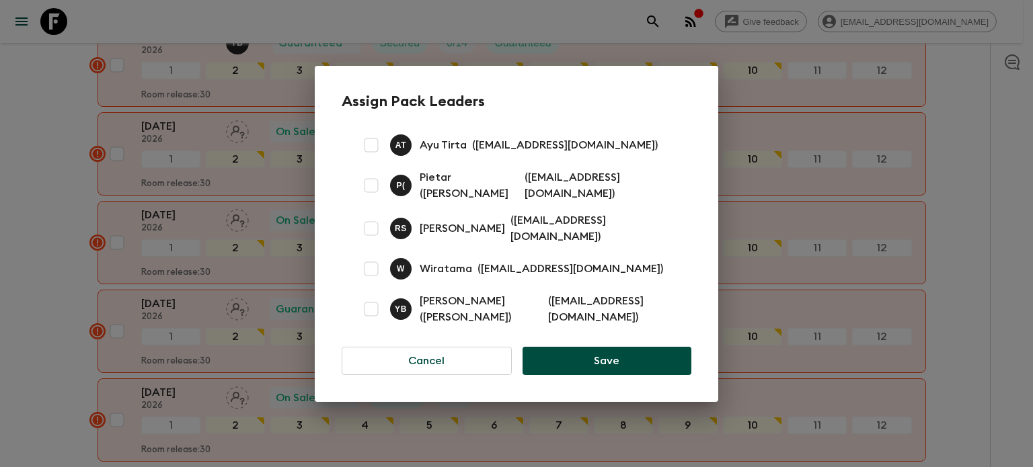
click at [374, 311] on input "checkbox" at bounding box center [371, 309] width 27 height 27
checkbox input "true"
click at [579, 363] on button "Save" at bounding box center [607, 361] width 169 height 28
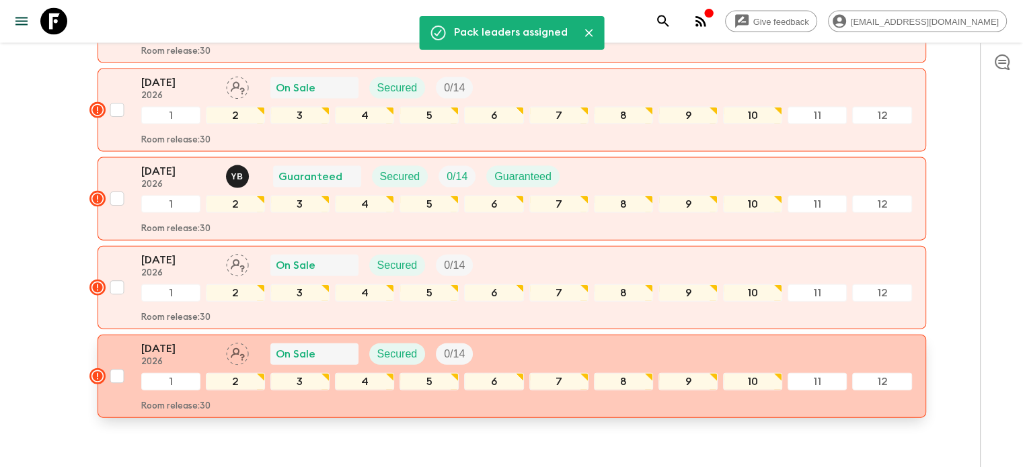
scroll to position [2972, 0]
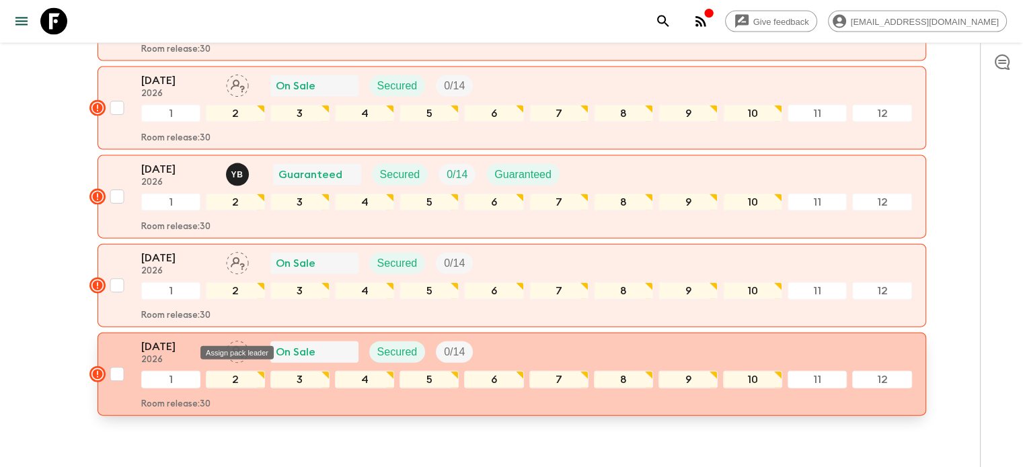
click at [229, 341] on icon "Assign pack leader" at bounding box center [237, 352] width 23 height 23
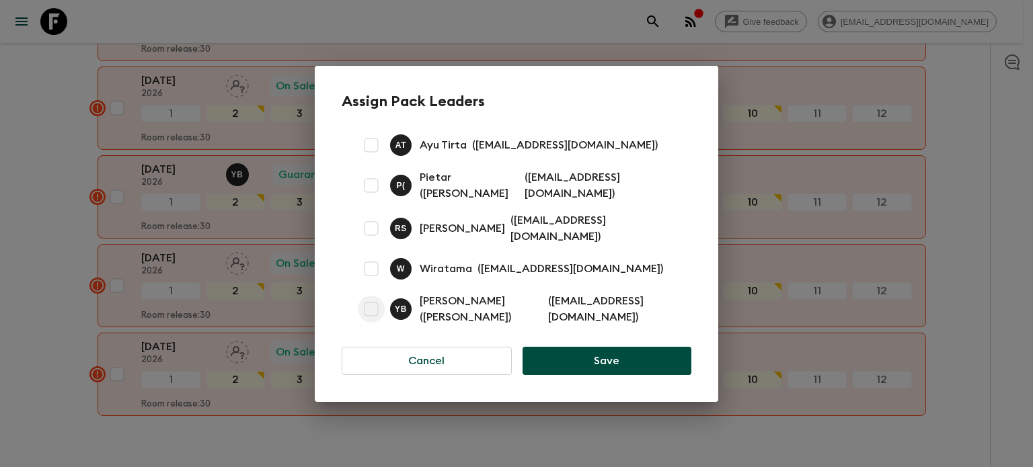
click at [367, 306] on input "checkbox" at bounding box center [371, 309] width 27 height 27
checkbox input "true"
click at [615, 361] on button "Save" at bounding box center [607, 361] width 169 height 28
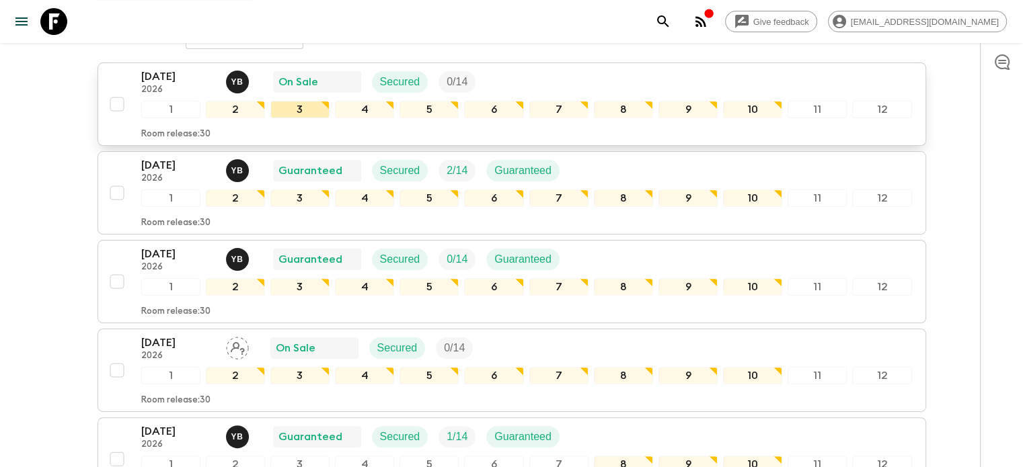
scroll to position [0, 0]
